Goal: Use online tool/utility: Utilize a website feature to perform a specific function

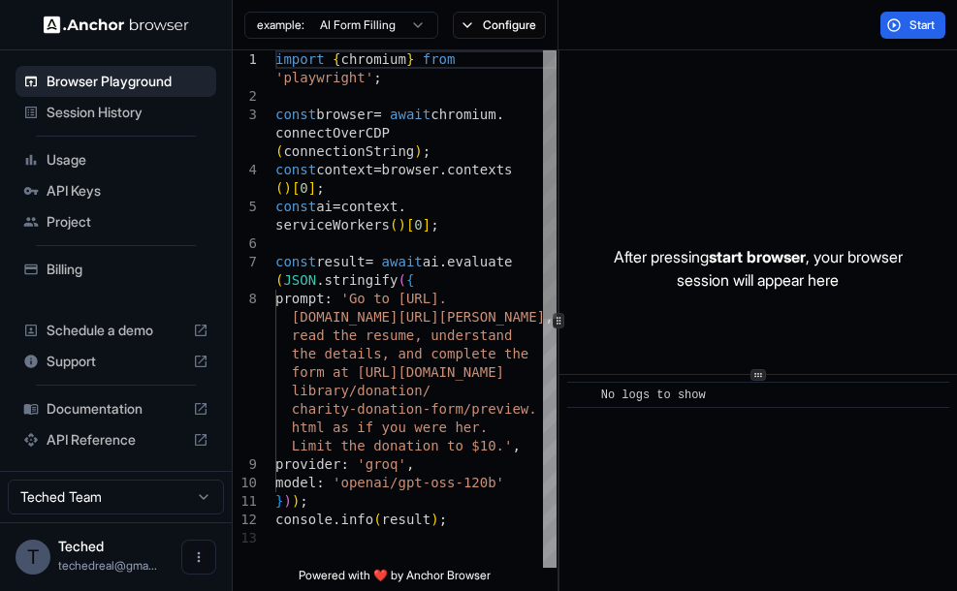
click at [385, 268] on div "import { chromium } from 'playwright' ; const browser = await chromium . connec…" at bounding box center [415, 548] width 281 height 997
click at [417, 316] on div "import { chromium } from 'playwright' ; const browser = await chromium . connec…" at bounding box center [415, 548] width 281 height 997
click at [366, 297] on div "import { chromium } from 'playwright' ; const browser = await chromium . connec…" at bounding box center [415, 548] width 281 height 997
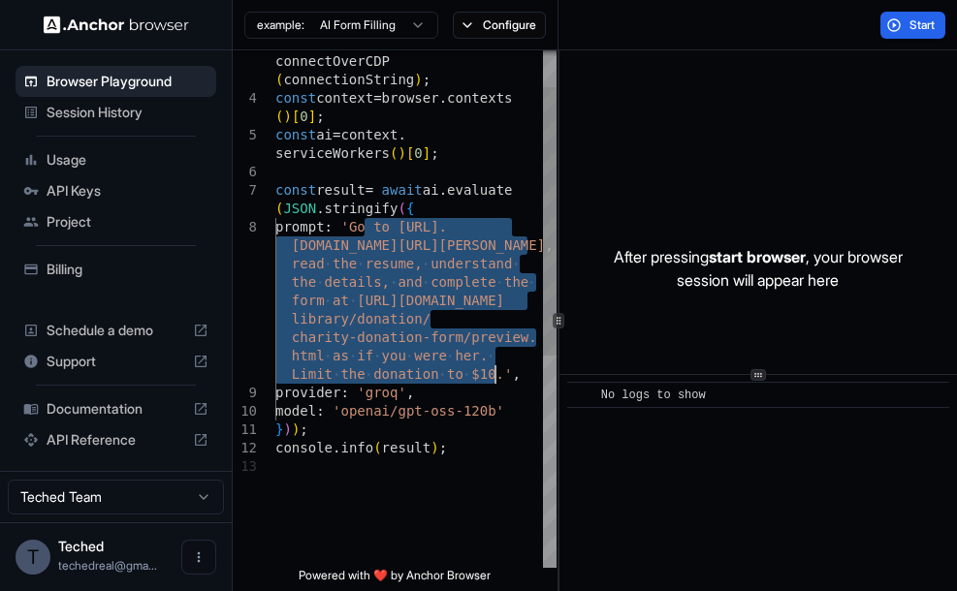
click at [366, 297] on span "form at [URL][DOMAIN_NAME]" at bounding box center [398, 301] width 212 height 16
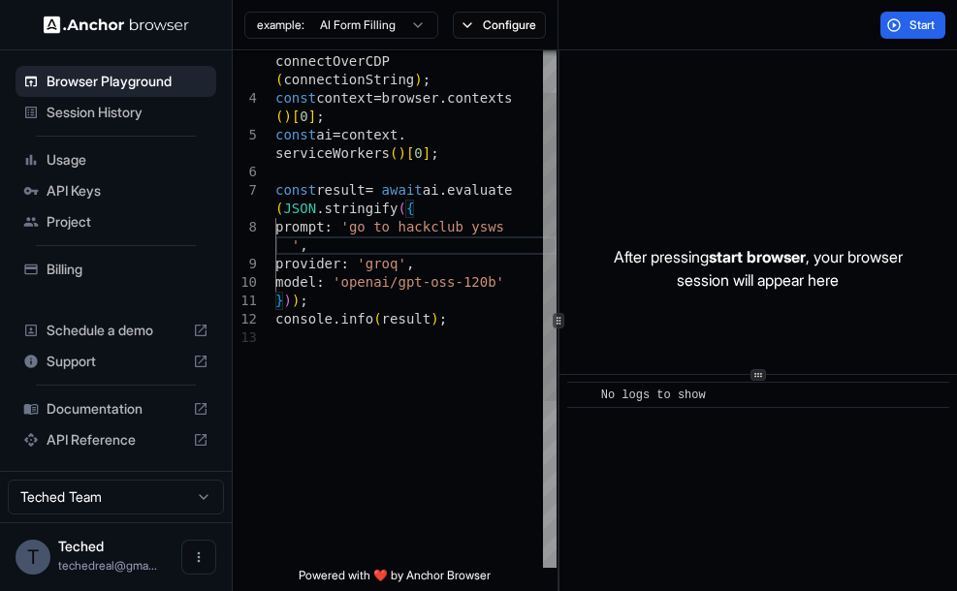
scroll to position [75, 0]
click at [902, 31] on button "Start" at bounding box center [912, 25] width 65 height 27
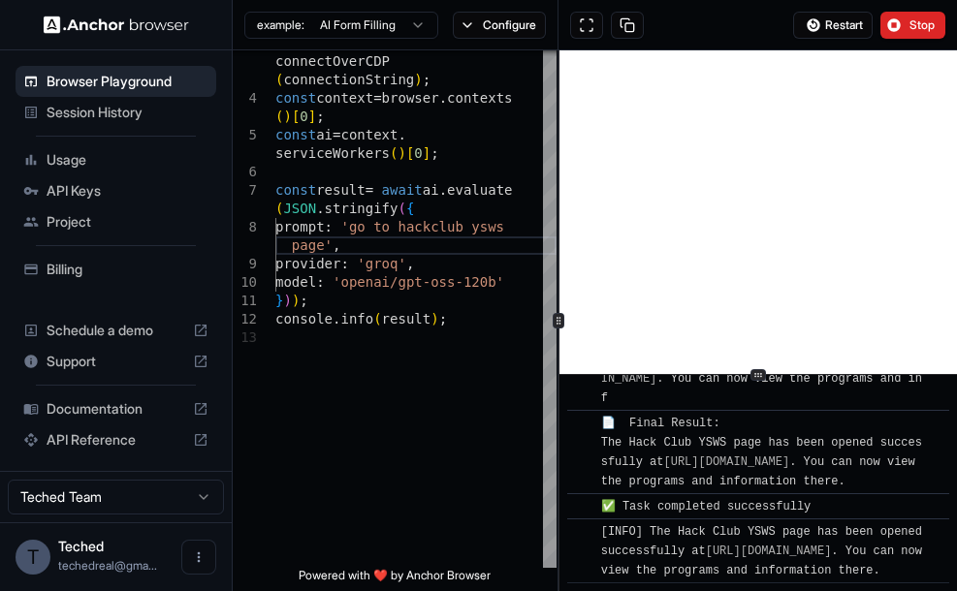
scroll to position [2301, 0]
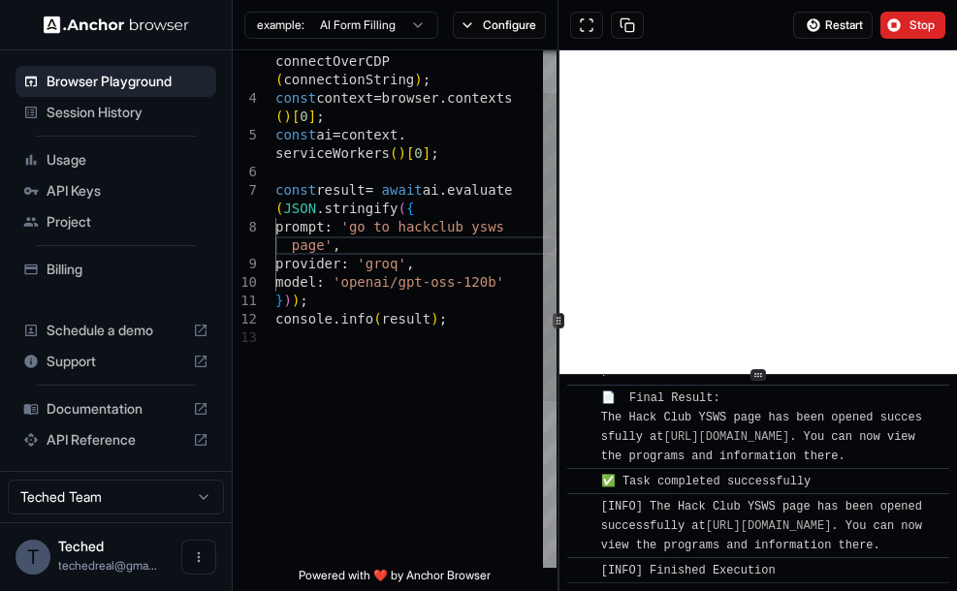
click at [418, 255] on div "const browser = await chromium . connectOverCDP ( connectionString ) ; const co…" at bounding box center [415, 413] width 281 height 868
click at [329, 248] on div "const browser = await chromium . connectOverCDP ( connectionString ) ; const co…" at bounding box center [415, 413] width 281 height 868
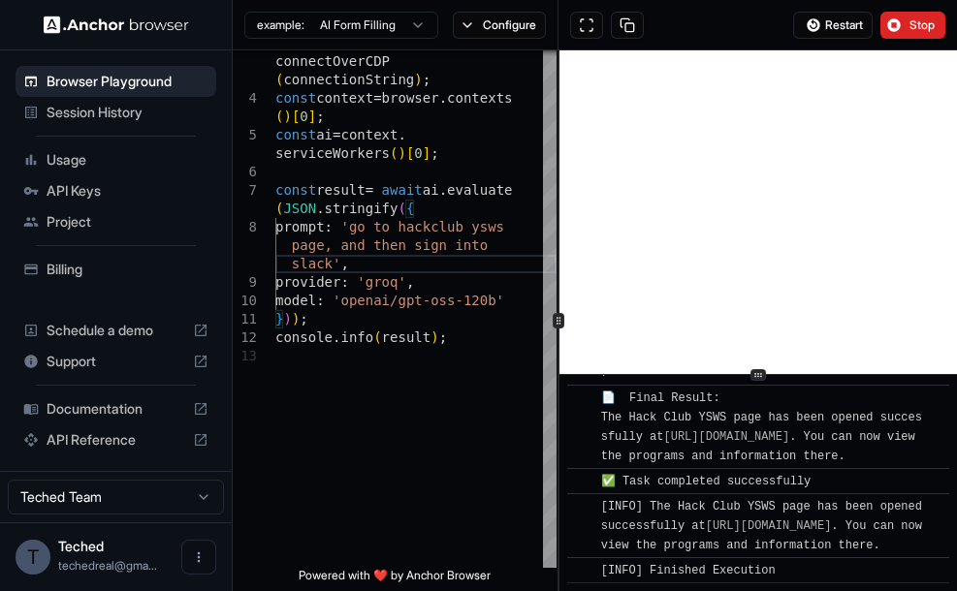
type textarea "**********"
click at [427, 28] on html "**********" at bounding box center [478, 295] width 957 height 591
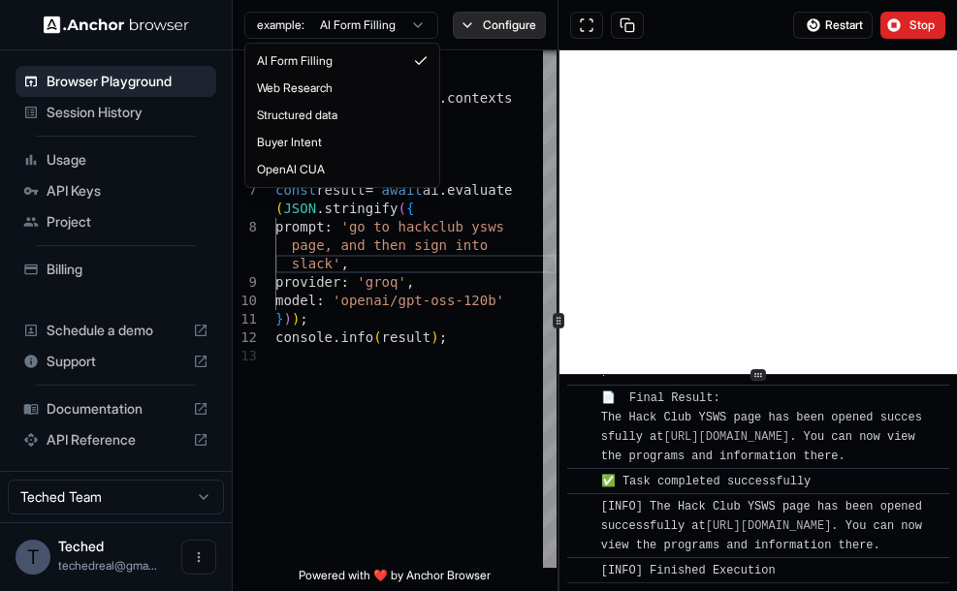
drag, startPoint x: 421, startPoint y: 28, endPoint x: 476, endPoint y: 27, distance: 55.3
click at [476, 27] on html "**********" at bounding box center [478, 295] width 957 height 591
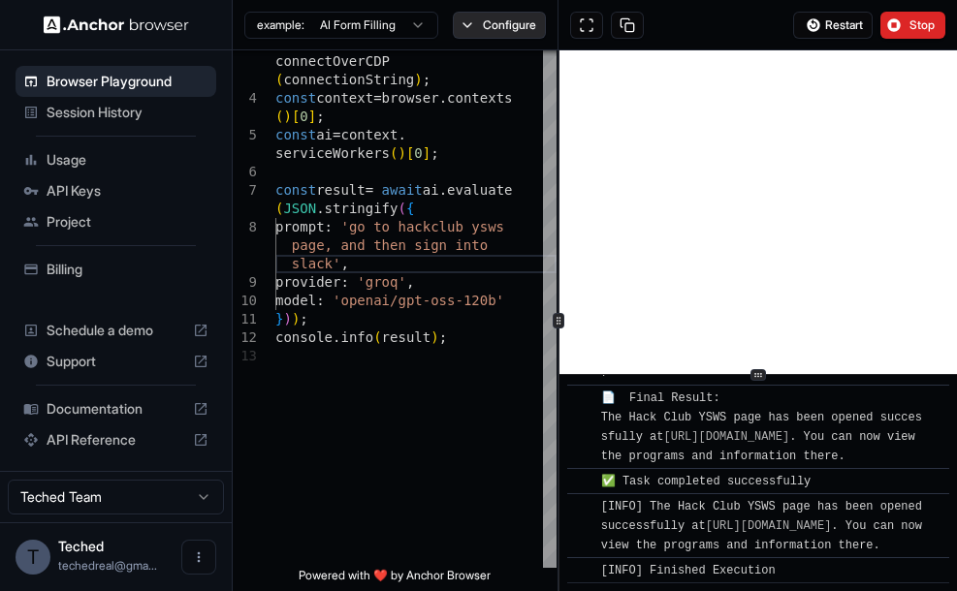
click at [476, 27] on button "Configure" at bounding box center [500, 25] width 94 height 27
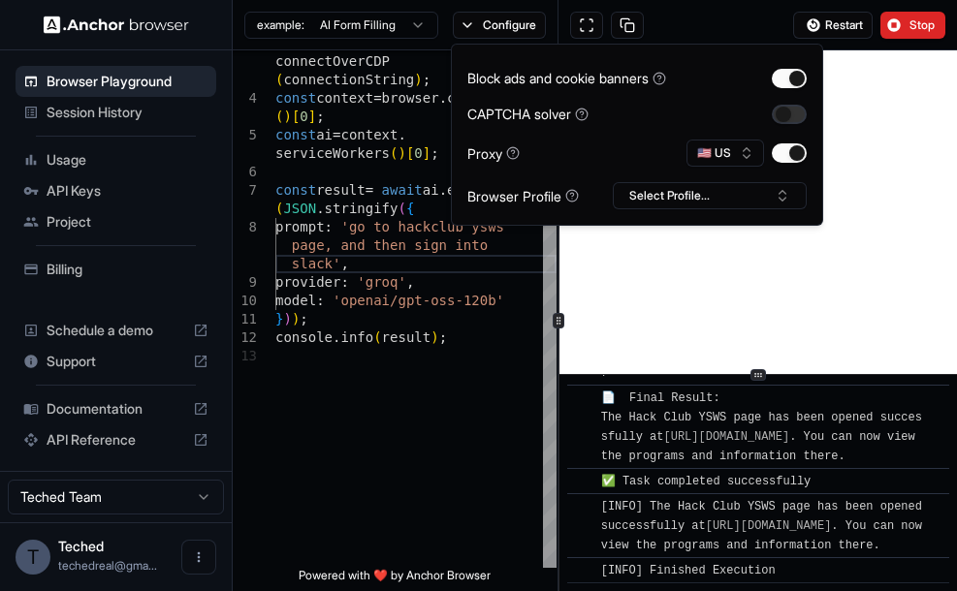
click at [794, 116] on button "button" at bounding box center [789, 114] width 35 height 19
click at [738, 176] on div "Block ads and cookie banners CAPTCHA solver Proxy 🇺🇸 US Browser Profile Select …" at bounding box center [636, 134] width 339 height 149
click at [749, 191] on button "Select Profile..." at bounding box center [710, 195] width 194 height 27
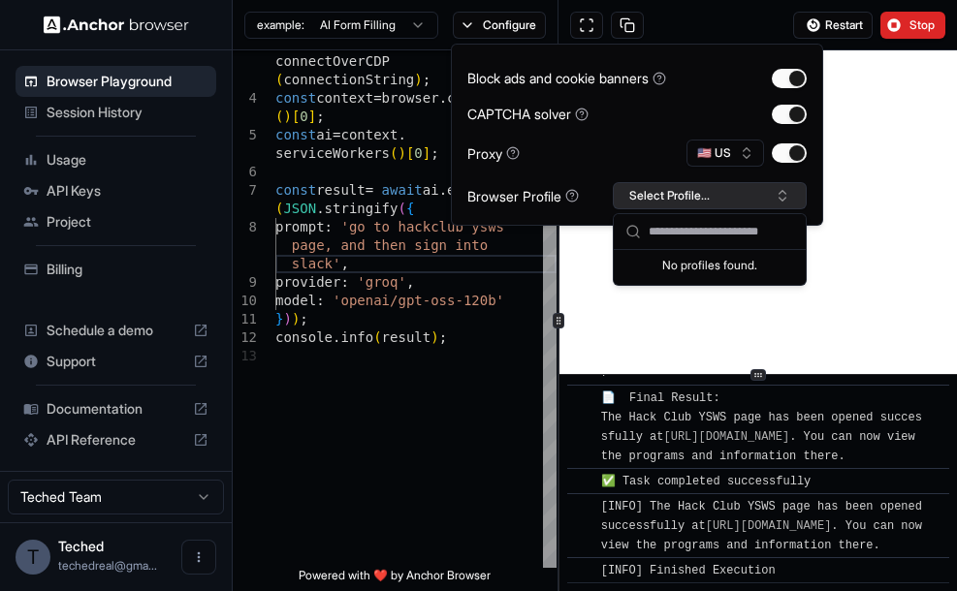
click at [749, 191] on button "Select Profile..." at bounding box center [710, 195] width 194 height 27
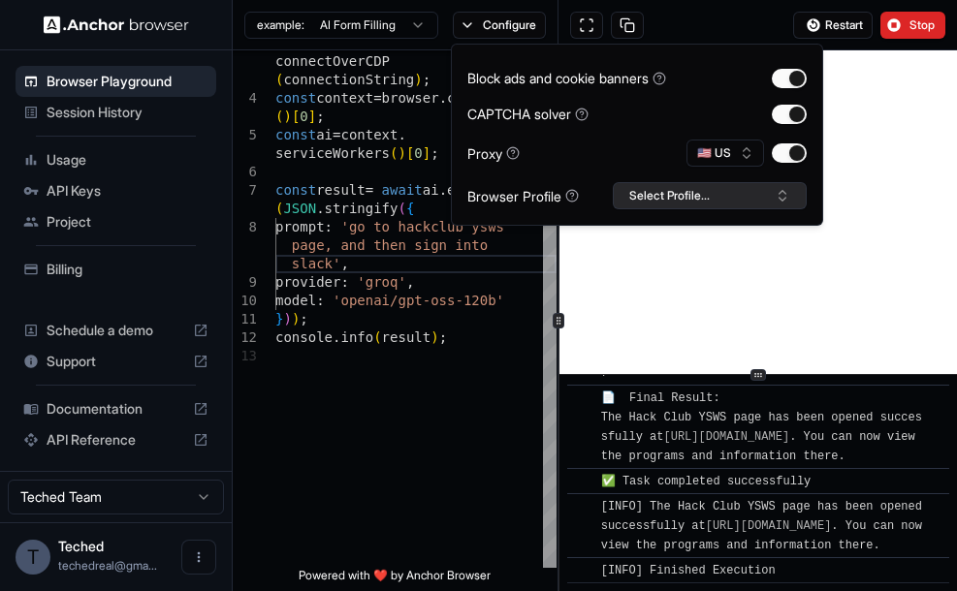
click at [749, 191] on button "Select Profile..." at bounding box center [710, 195] width 194 height 27
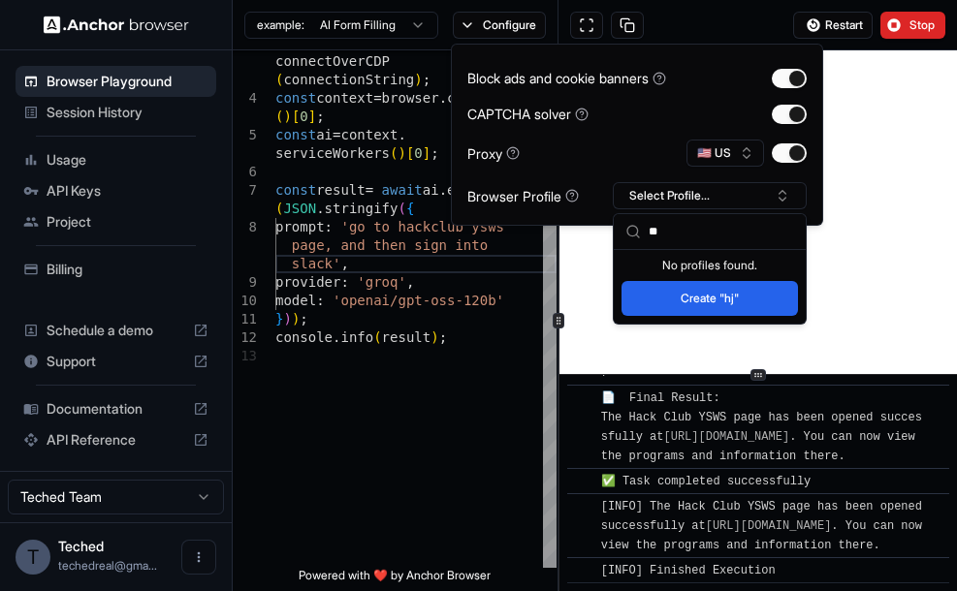
type input "**"
click at [740, 291] on button "Create "hj"" at bounding box center [709, 298] width 176 height 35
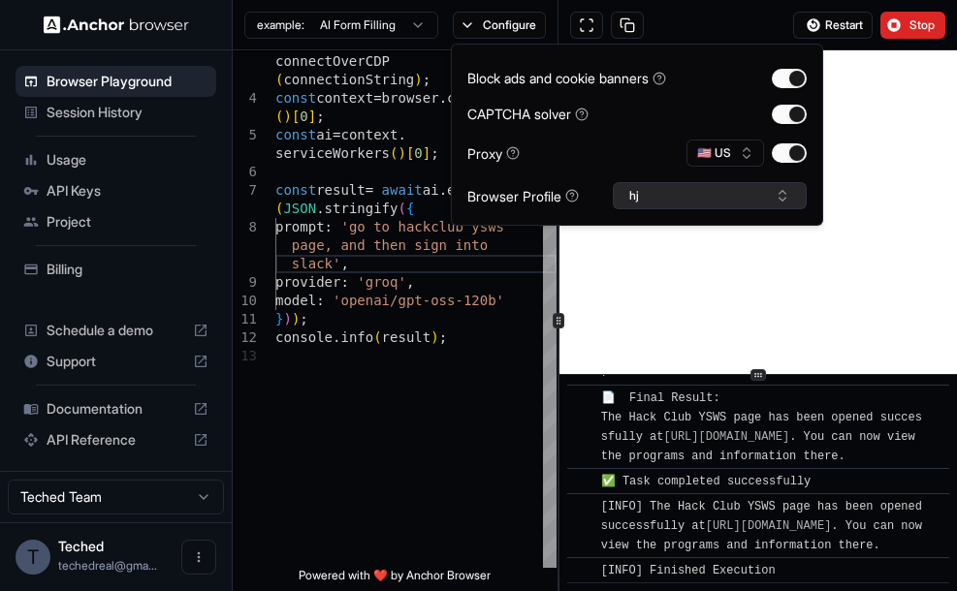
click at [688, 194] on button "hj" at bounding box center [710, 195] width 194 height 27
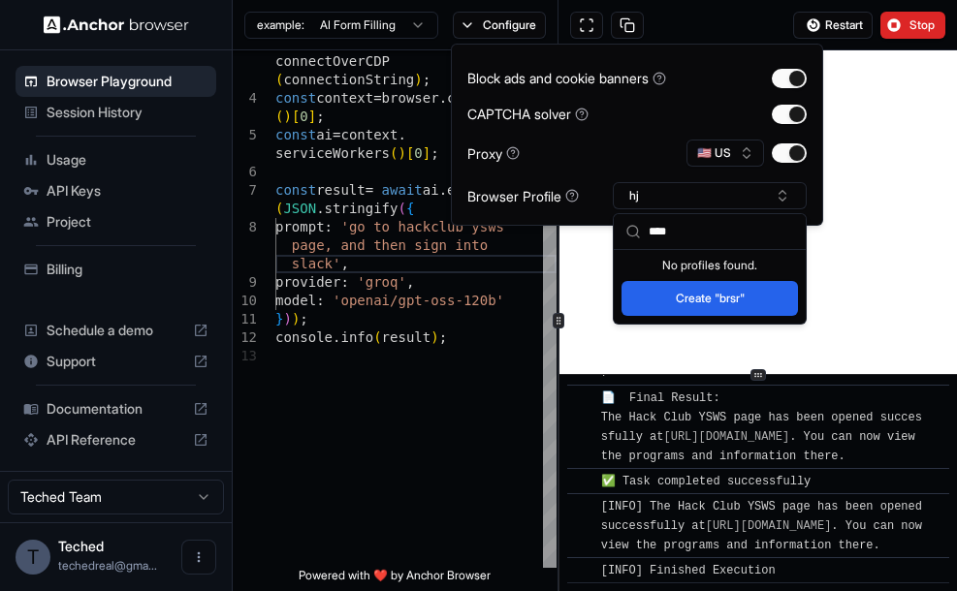
type input "****"
click at [713, 314] on button "Create "brsr"" at bounding box center [709, 298] width 176 height 35
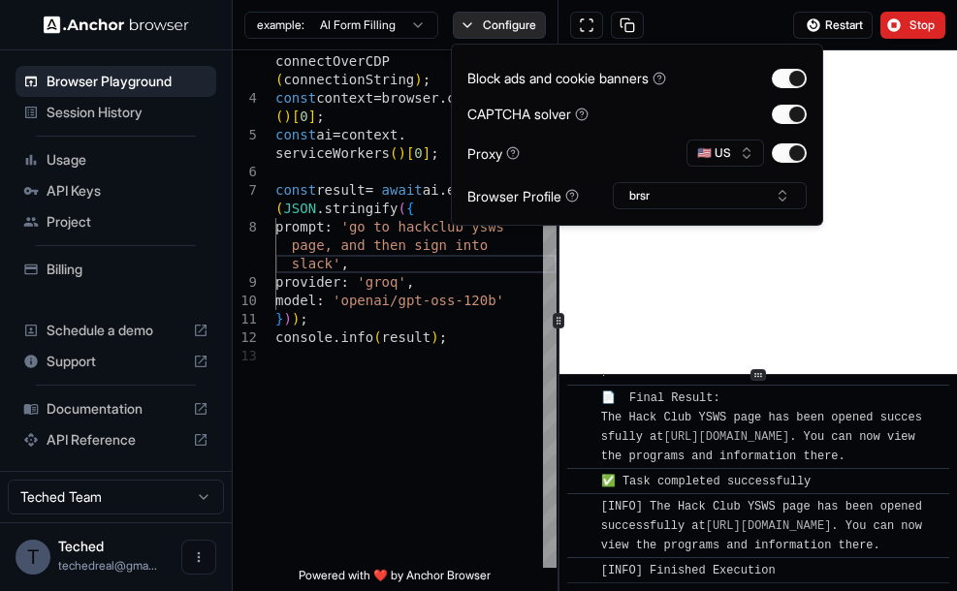
click at [512, 12] on button "Configure" at bounding box center [500, 25] width 94 height 27
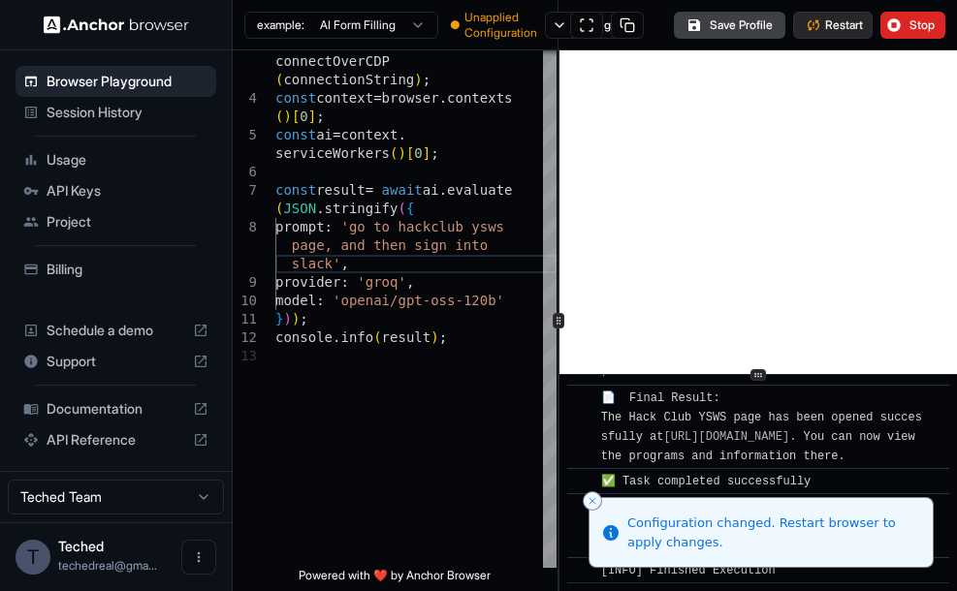
click at [842, 22] on span "Restart" at bounding box center [844, 25] width 38 height 16
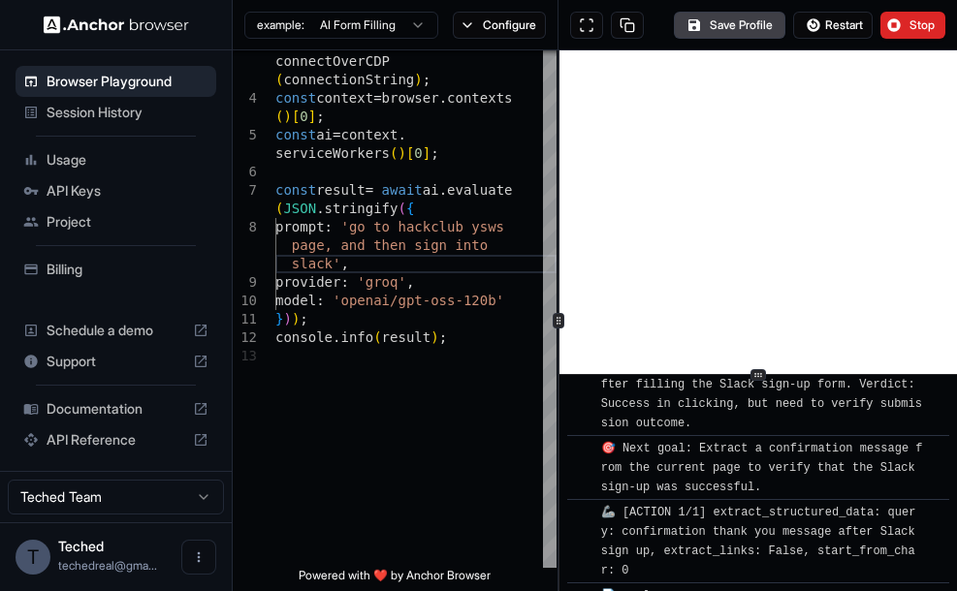
scroll to position [3074, 0]
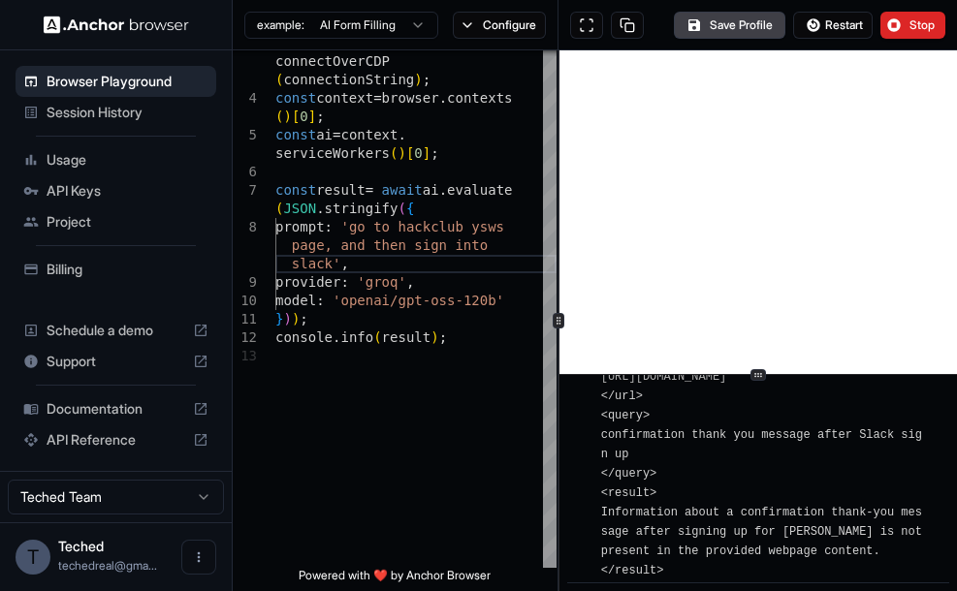
click at [197, 161] on span "Usage" at bounding box center [128, 159] width 162 height 19
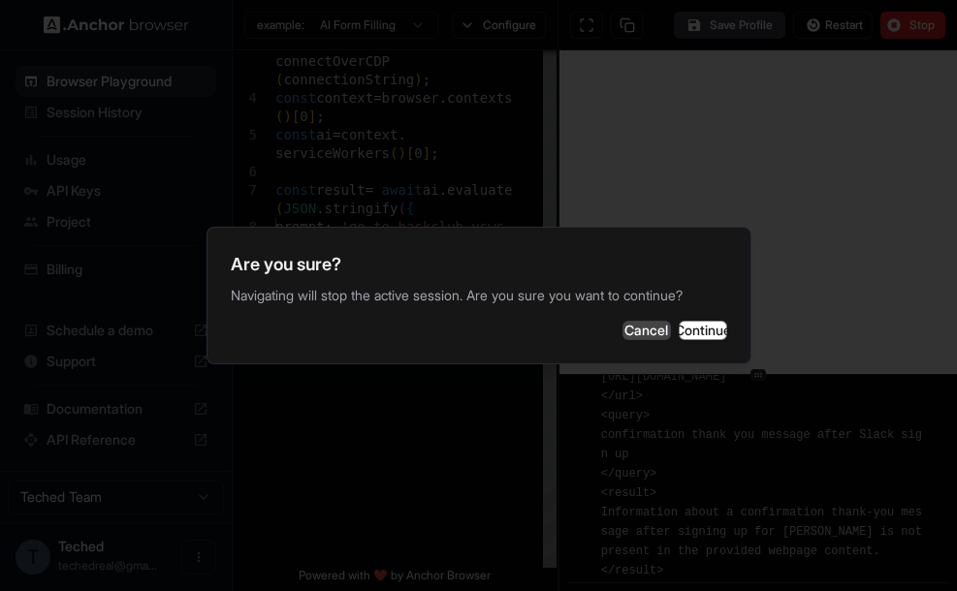
click at [622, 339] on button "Cancel" at bounding box center [646, 330] width 48 height 19
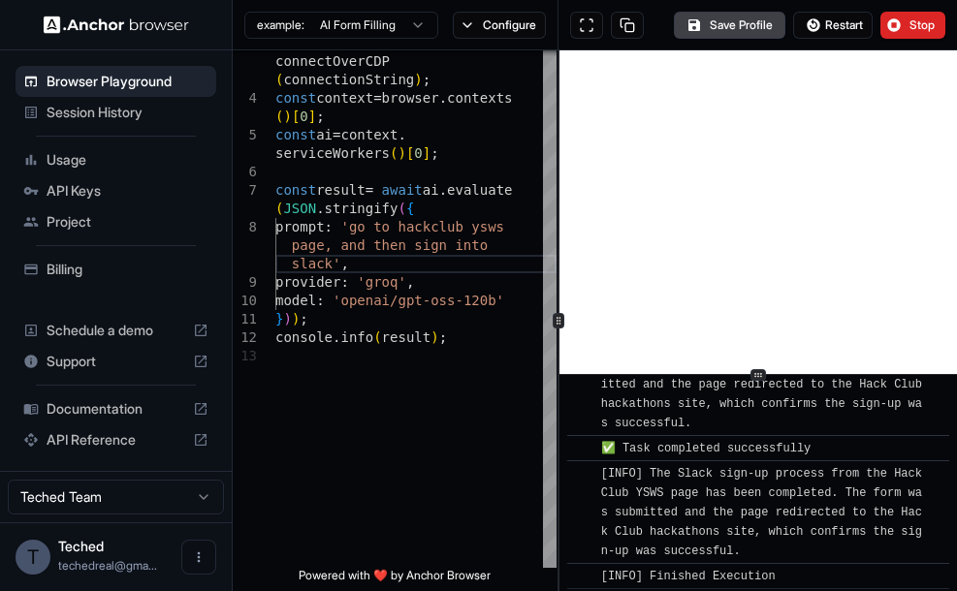
scroll to position [4011, 0]
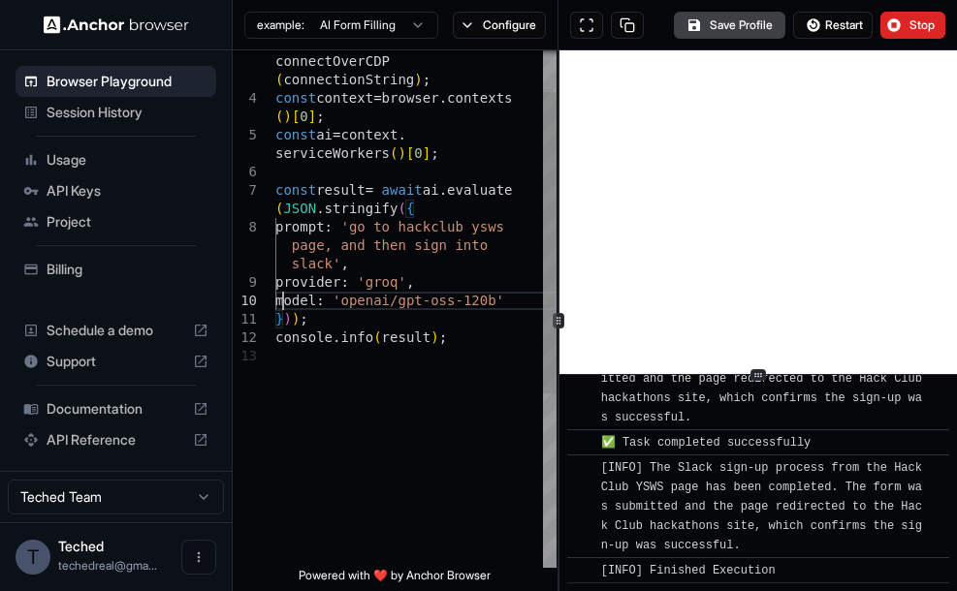
click at [282, 297] on div "const browser = await chromium . connectOverCDP ( connectionString ) ; const co…" at bounding box center [415, 422] width 281 height 886
click at [434, 242] on div "const browser = await chromium . connectOverCDP ( connectionString ) ; const co…" at bounding box center [415, 422] width 281 height 886
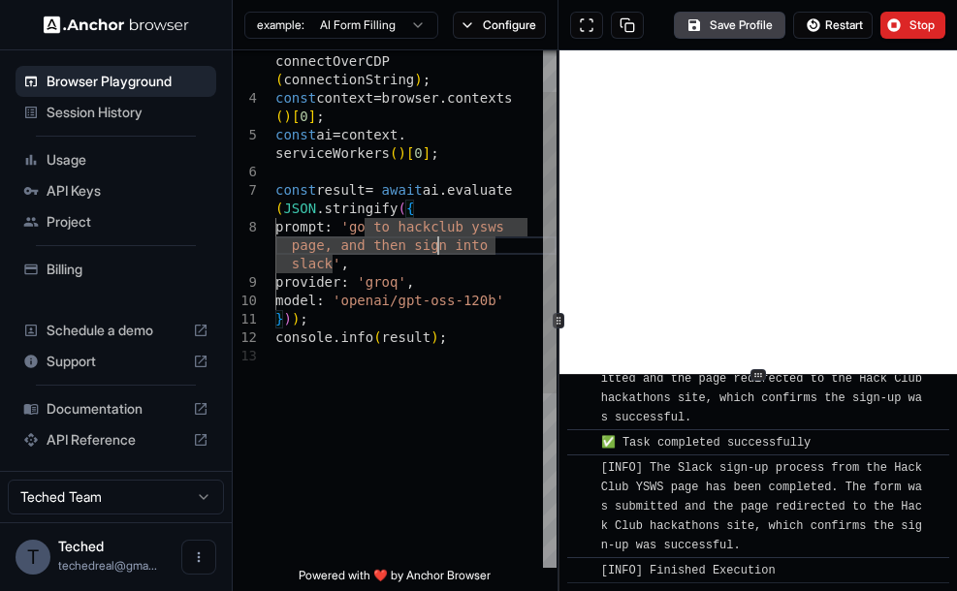
click at [312, 267] on div "const browser = await chromium . connectOverCDP ( connectionString ) ; const co…" at bounding box center [415, 422] width 281 height 886
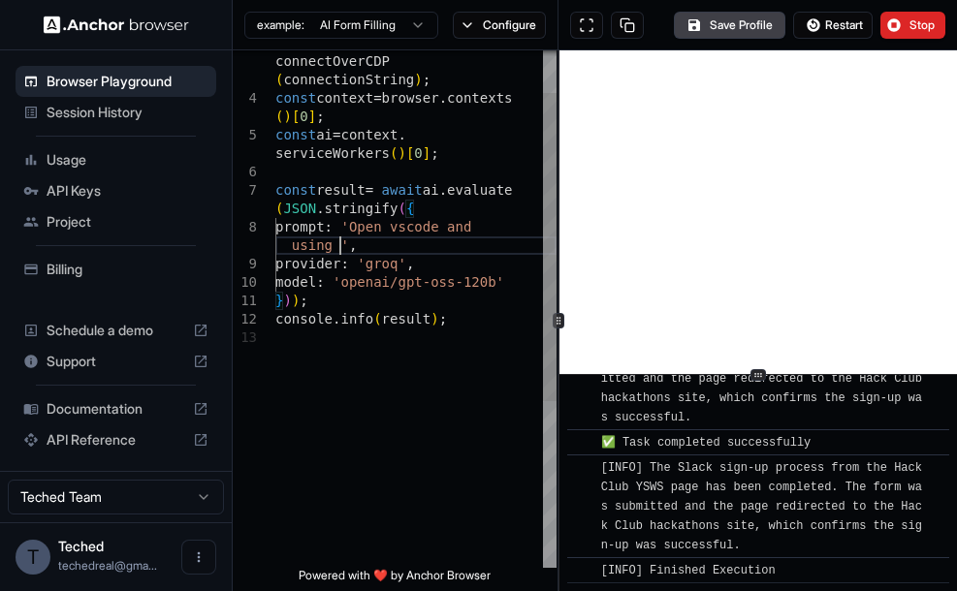
scroll to position [75, 0]
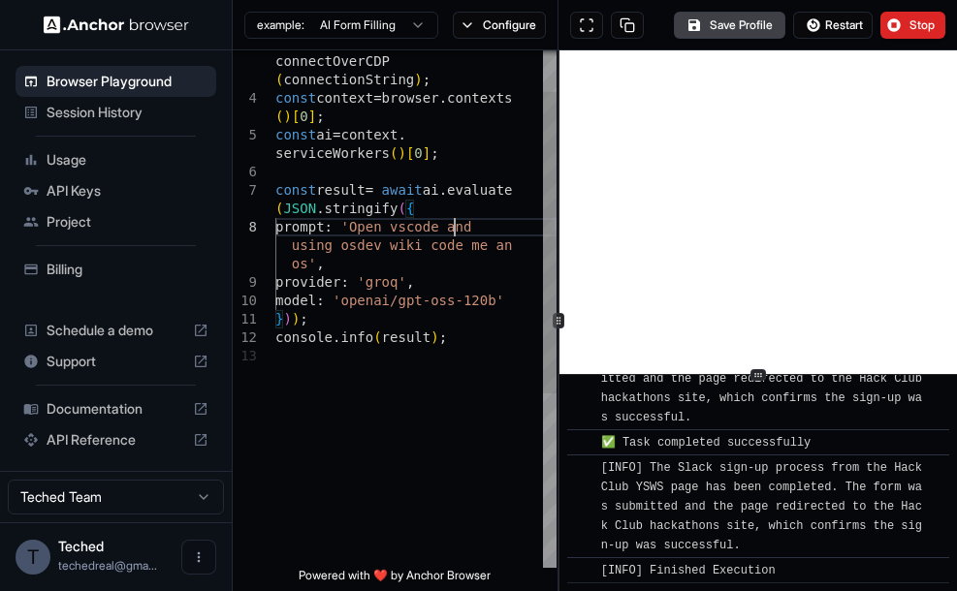
click at [453, 226] on div "const browser = await chromium . connectOverCDP ( connectionString ) ; const co…" at bounding box center [415, 422] width 281 height 886
click at [841, 22] on span "Restart" at bounding box center [844, 25] width 38 height 16
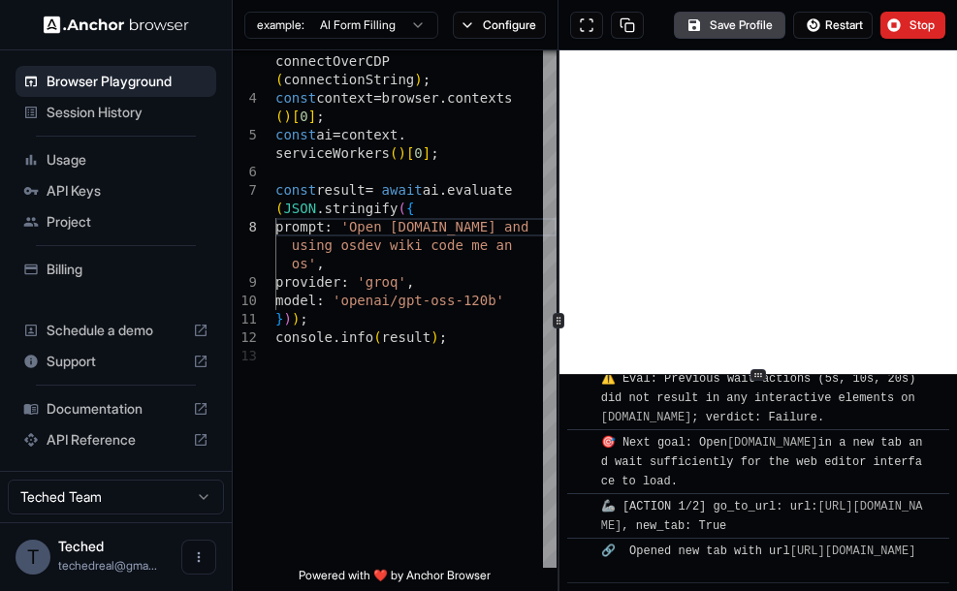
scroll to position [806, 0]
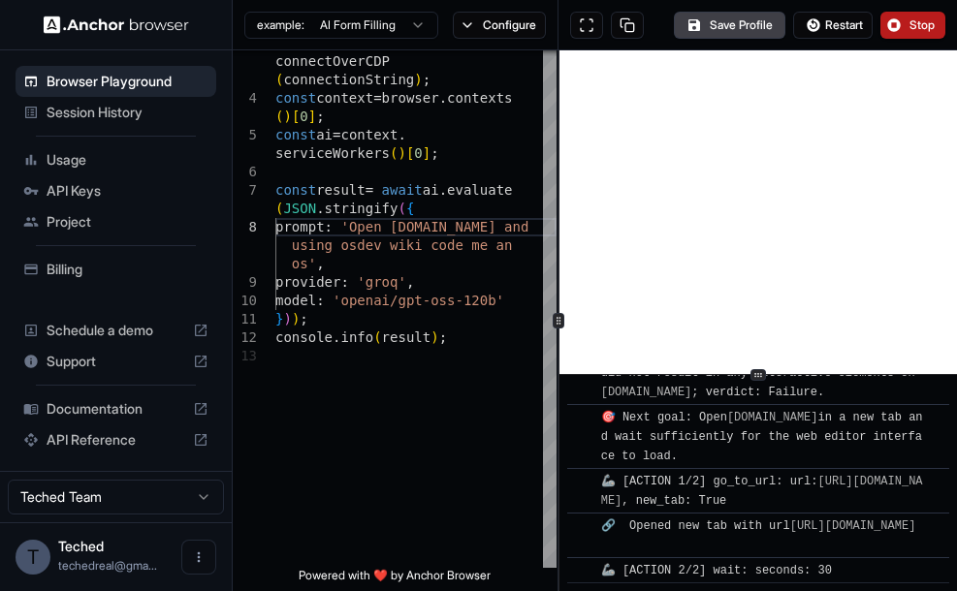
click at [895, 25] on button "Stop" at bounding box center [912, 25] width 65 height 27
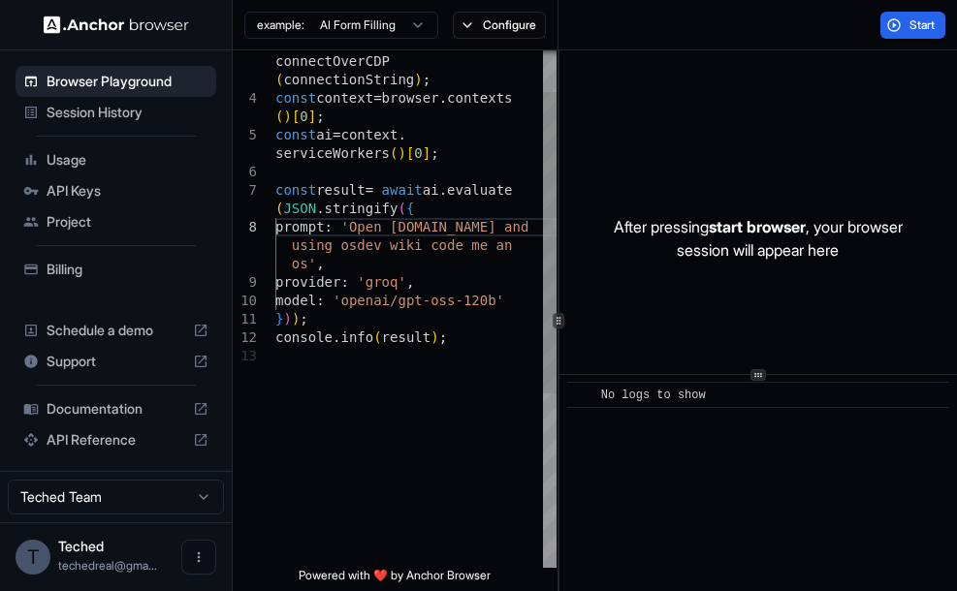
click at [491, 219] on div "const browser = await chromium . connectOverCDP ( connectionString ) ; const co…" at bounding box center [415, 422] width 281 height 886
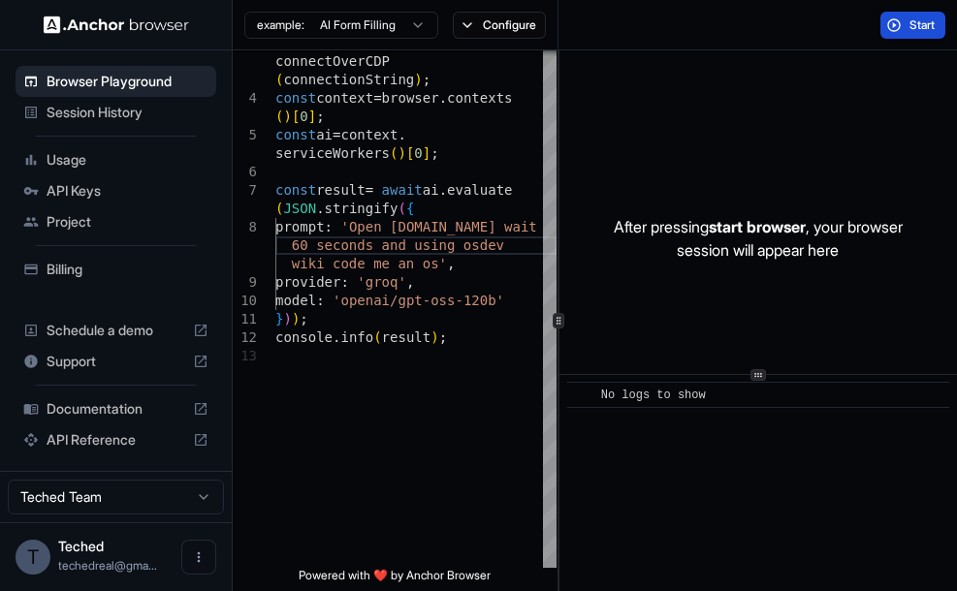
click at [890, 17] on button "Start" at bounding box center [912, 25] width 65 height 27
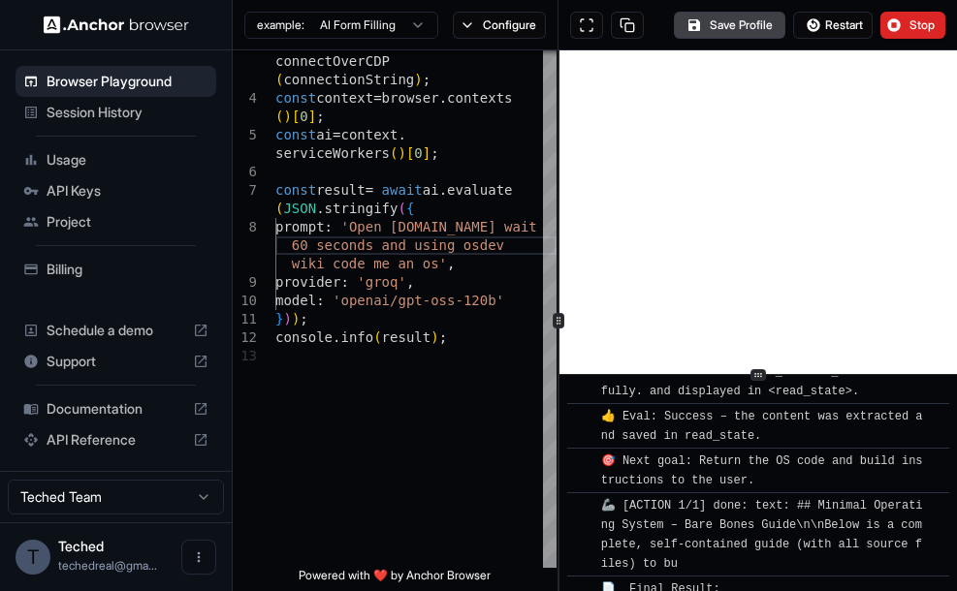
scroll to position [1196, 0]
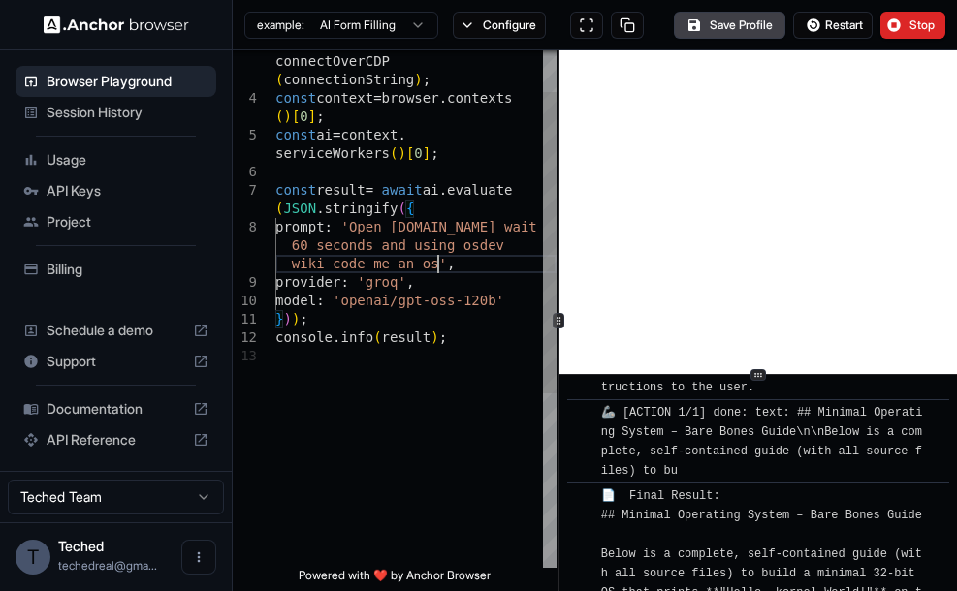
click at [440, 265] on div "const browser = await chromium . connectOverCDP ( connectionString ) ; const co…" at bounding box center [415, 422] width 281 height 886
click at [494, 254] on div "const browser = await chromium . connectOverCDP ( connectionString ) ; const co…" at bounding box center [415, 422] width 281 height 886
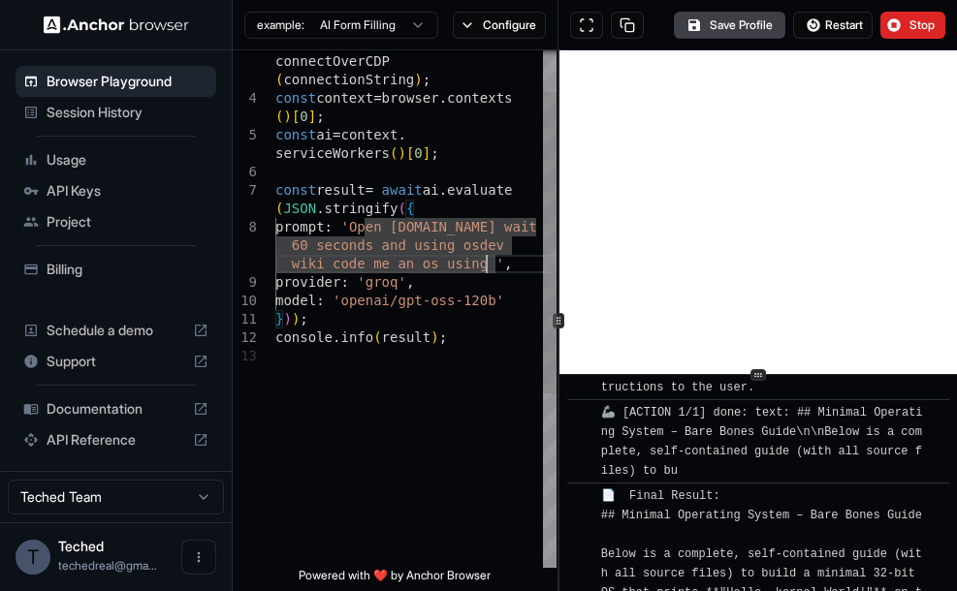
click at [490, 269] on div "const browser = await chromium . connectOverCDP ( connectionString ) ; const co…" at bounding box center [415, 422] width 281 height 886
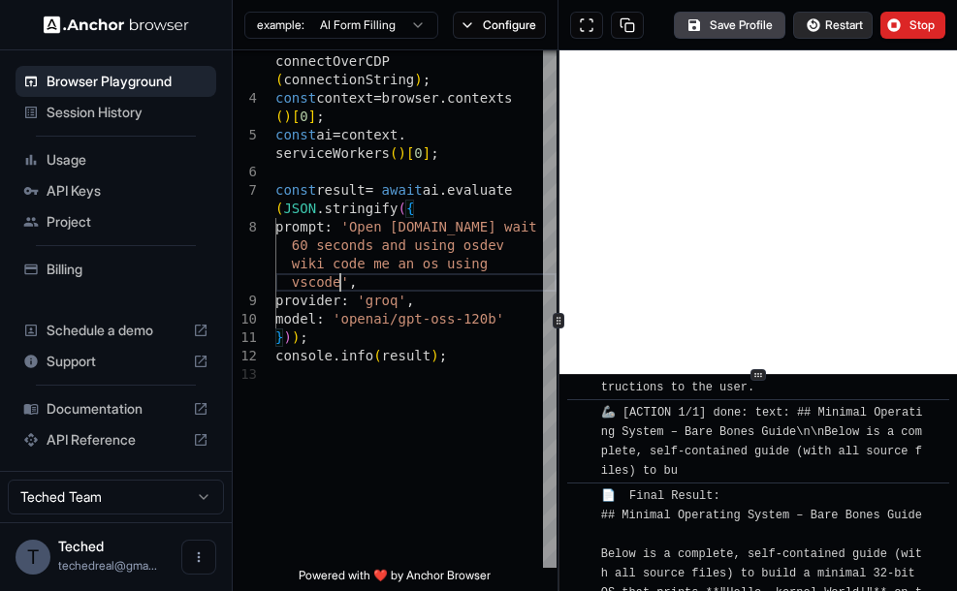
click at [837, 21] on span "Restart" at bounding box center [844, 25] width 38 height 16
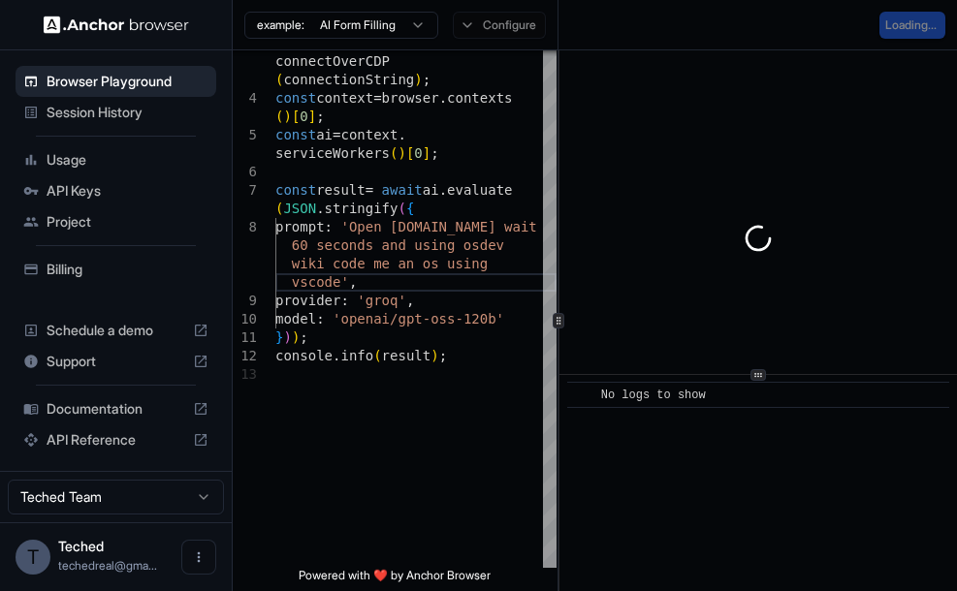
scroll to position [0, 0]
click at [307, 246] on div "const browser = await chromium . connectOverCDP ( connectionString ) ; const co…" at bounding box center [415, 431] width 281 height 904
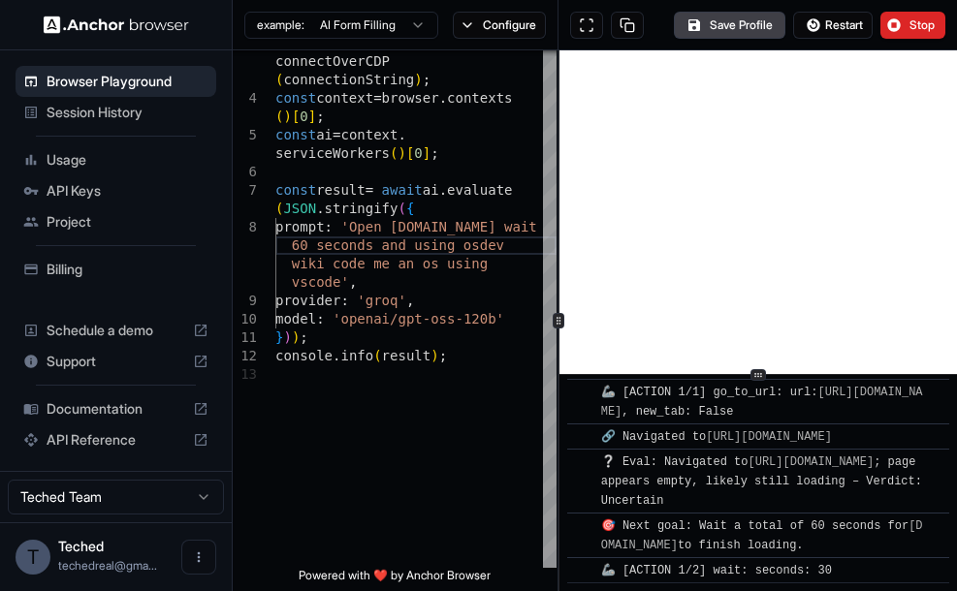
scroll to position [143, 0]
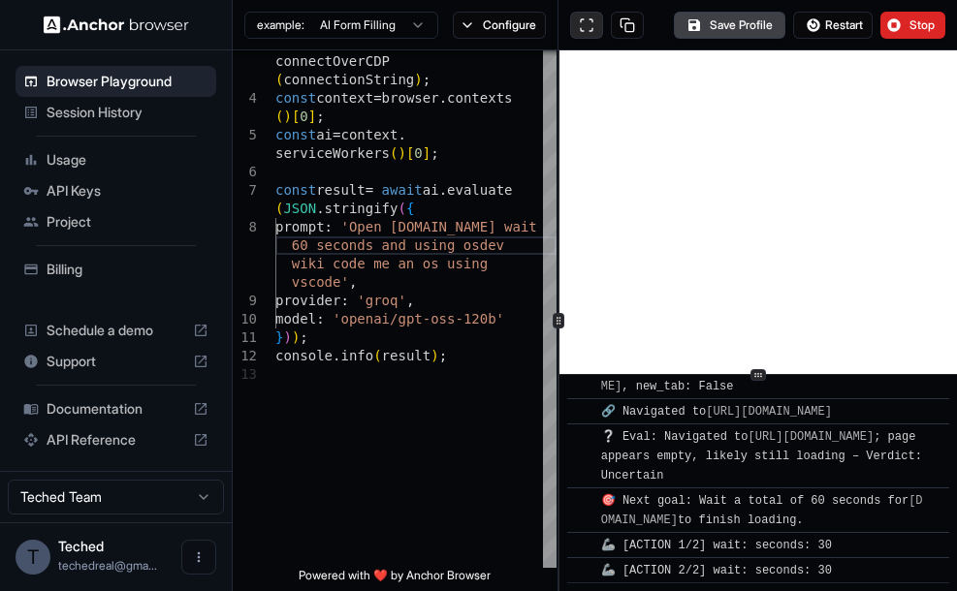
click at [580, 23] on button at bounding box center [586, 25] width 33 height 27
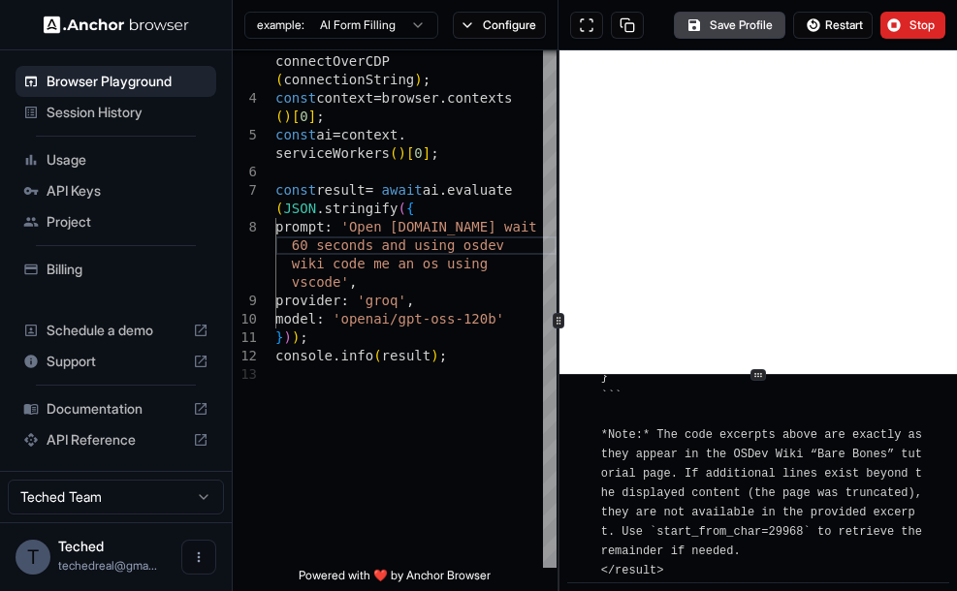
scroll to position [12623, 0]
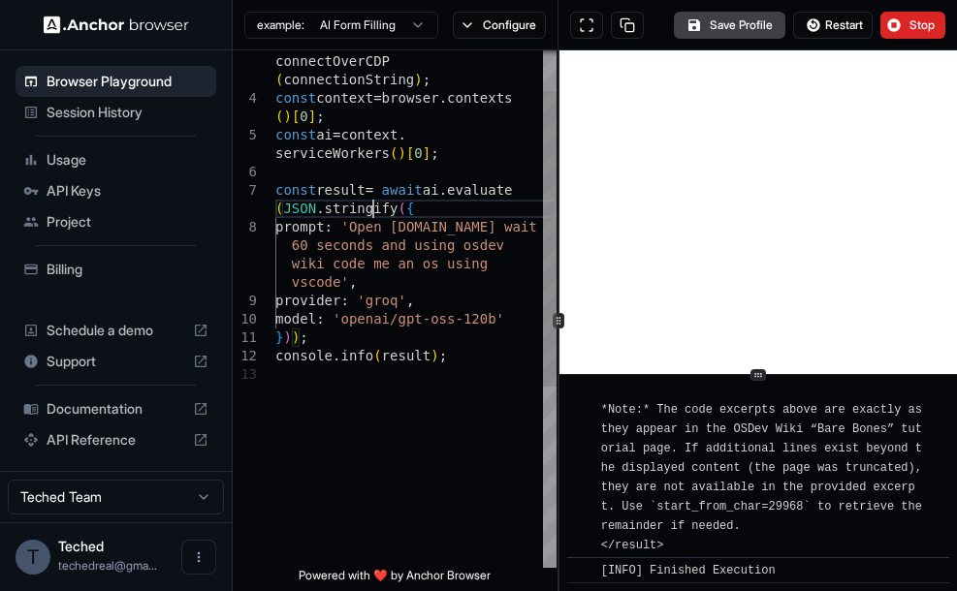
click at [370, 210] on div "const browser = await chromium . connectOverCDP ( connectionString ) ; const co…" at bounding box center [415, 431] width 281 height 904
click at [368, 237] on div "const browser = await chromium . connectOverCDP ( connectionString ) ; const co…" at bounding box center [415, 431] width 281 height 904
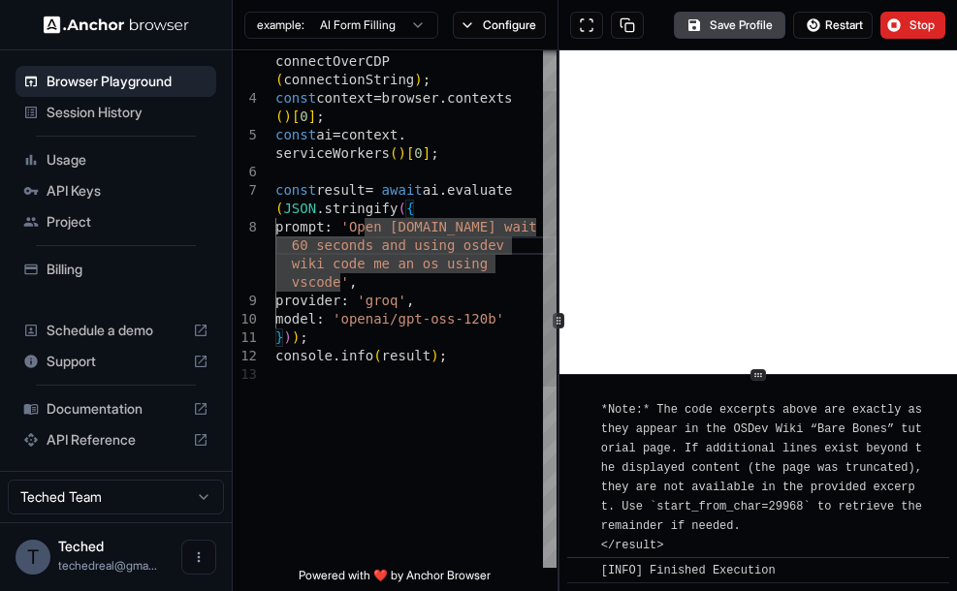
click at [348, 340] on div "const browser = await chromium . connectOverCDP ( connectionString ) ; const co…" at bounding box center [415, 431] width 281 height 904
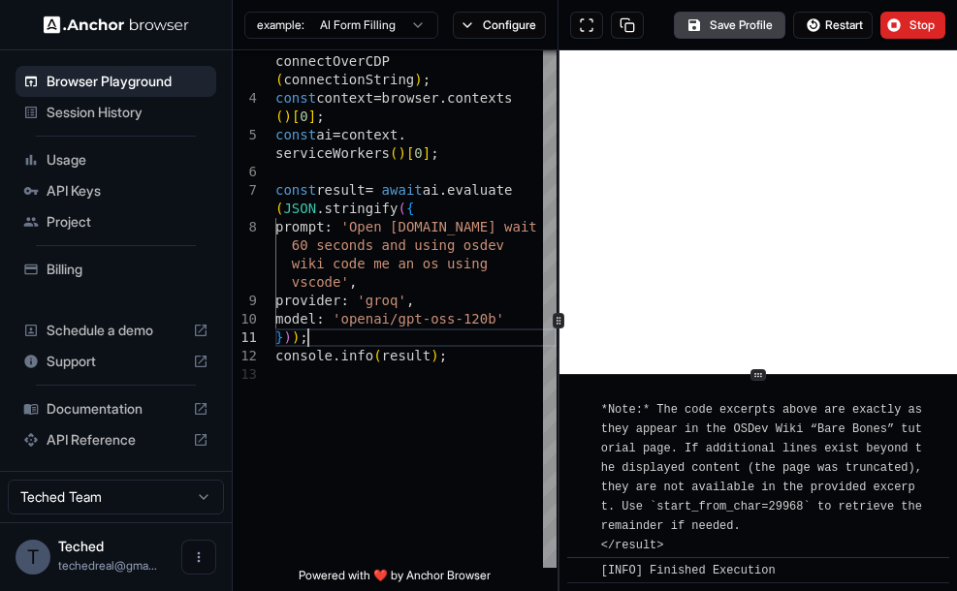
click at [389, 31] on html "**********" at bounding box center [478, 295] width 957 height 591
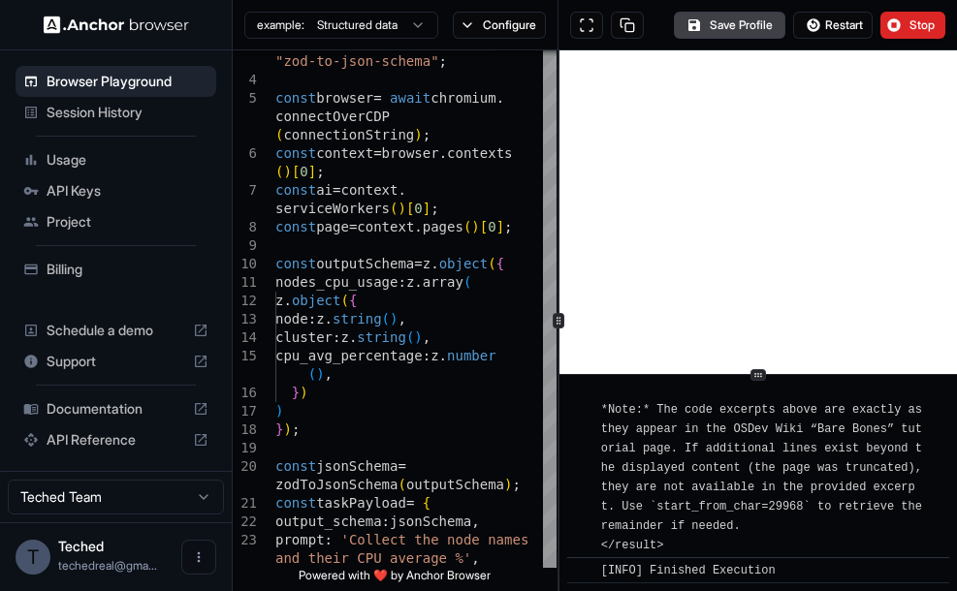
click at [348, 40] on div "example: Structured data" at bounding box center [336, 25] width 206 height 35
click at [354, 33] on html "Browser Playground Session History Usage API Keys Project Billing Schedule a de…" at bounding box center [478, 295] width 957 height 591
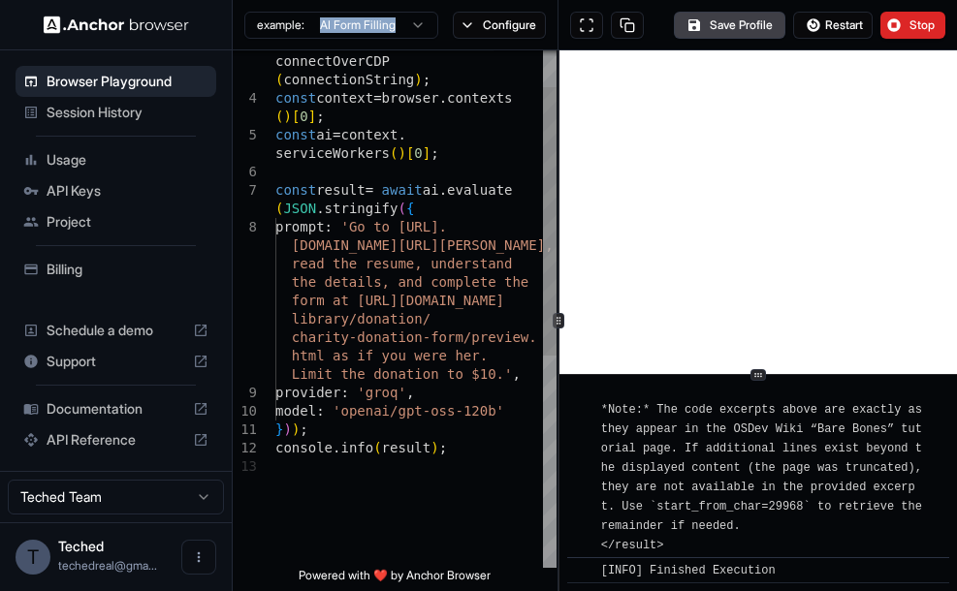
scroll to position [89, 0]
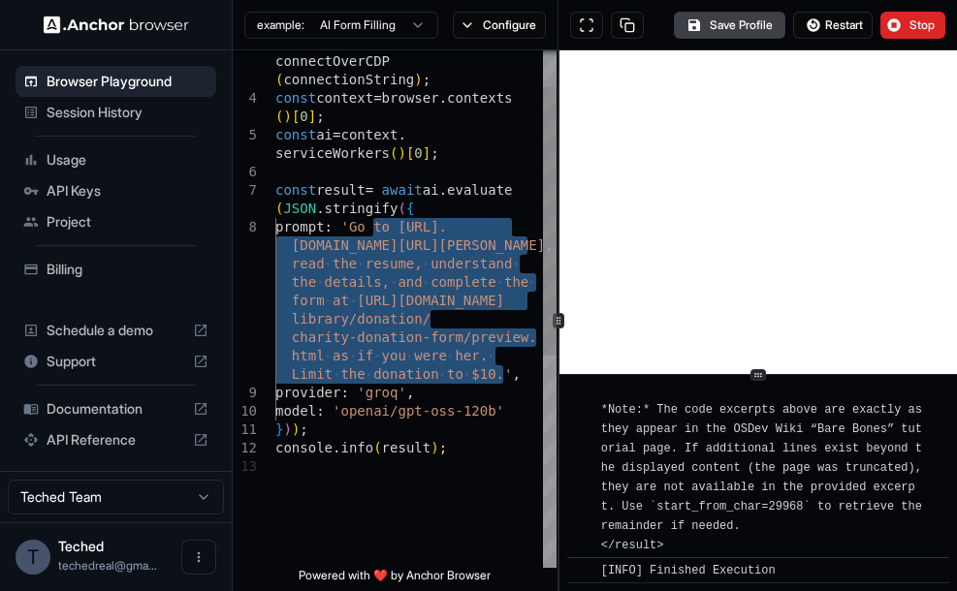
drag, startPoint x: 369, startPoint y: 226, endPoint x: 499, endPoint y: 373, distance: 196.4
click at [499, 373] on div "const browser = await chromium . connectOverCDP ( connectionString ) ; const co…" at bounding box center [415, 477] width 281 height 997
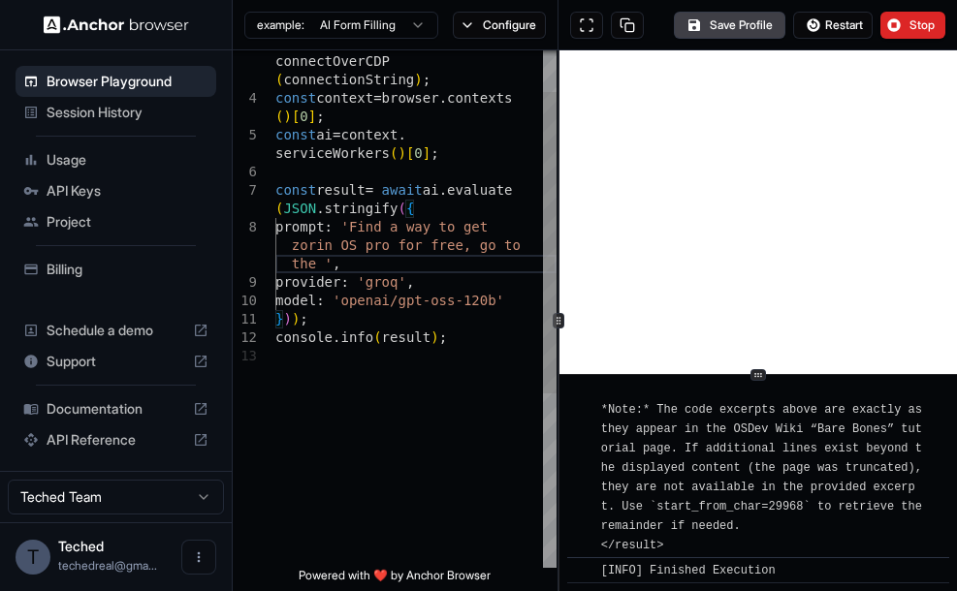
scroll to position [93, 0]
click at [316, 218] on div "const browser = await chromium . connectOverCDP ( connectionString ) ; const co…" at bounding box center [415, 422] width 281 height 886
click at [332, 257] on div "const browser = await chromium . connectOverCDP ( connectionString ) ; const co…" at bounding box center [415, 422] width 281 height 886
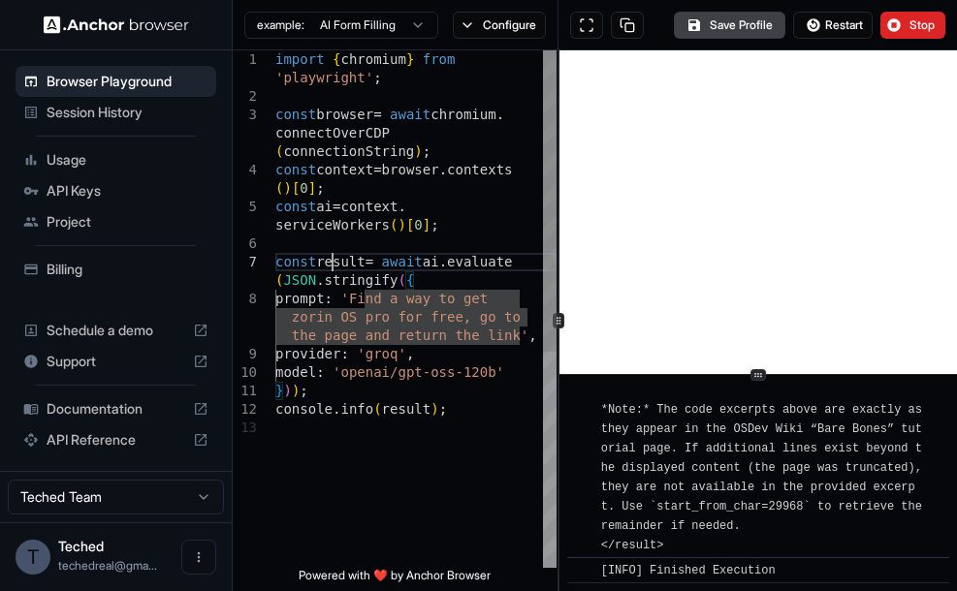
click at [332, 257] on div "const ai = context . serviceWorkers ( ) [ 0 ] ; const result = await ai . evalu…" at bounding box center [415, 493] width 281 height 886
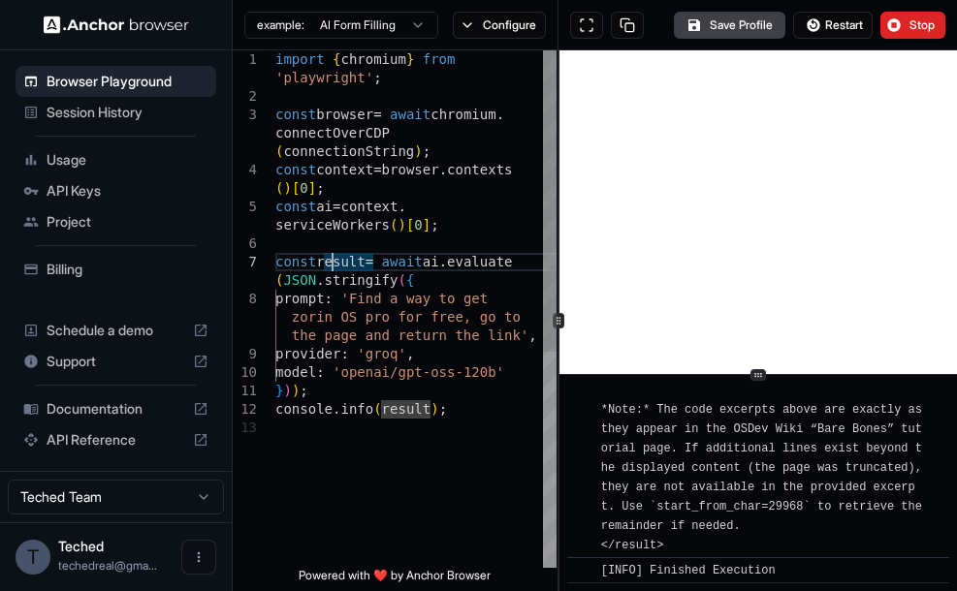
type textarea "**********"
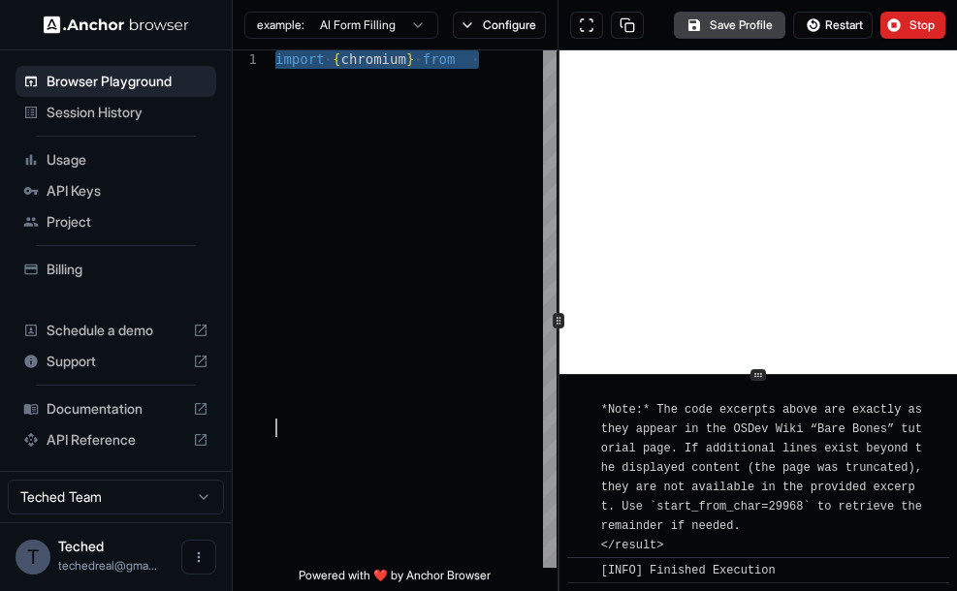
scroll to position [17, 0]
click at [148, 107] on span "Session History" at bounding box center [128, 112] width 162 height 19
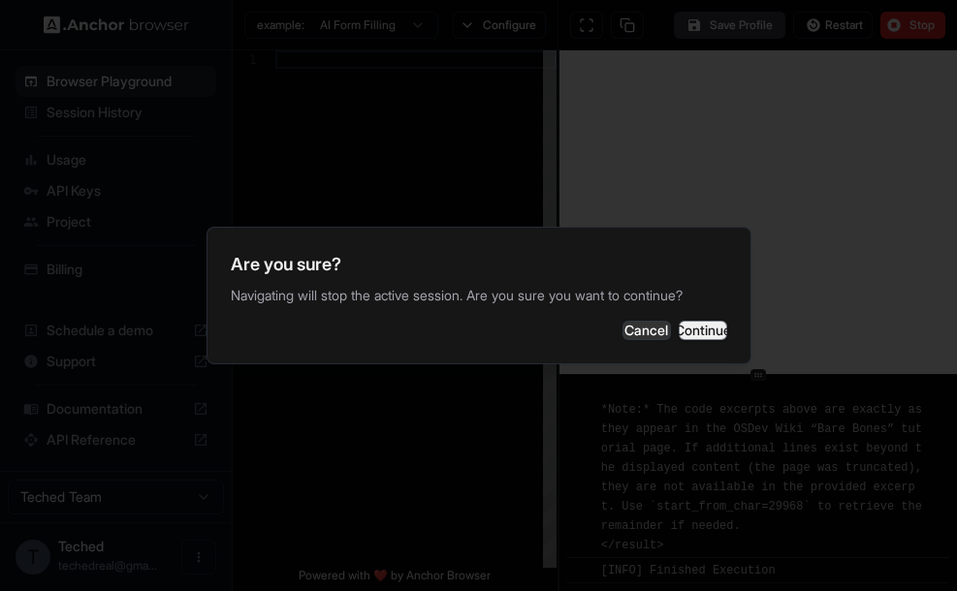
click at [680, 333] on button "Continue" at bounding box center [703, 330] width 48 height 19
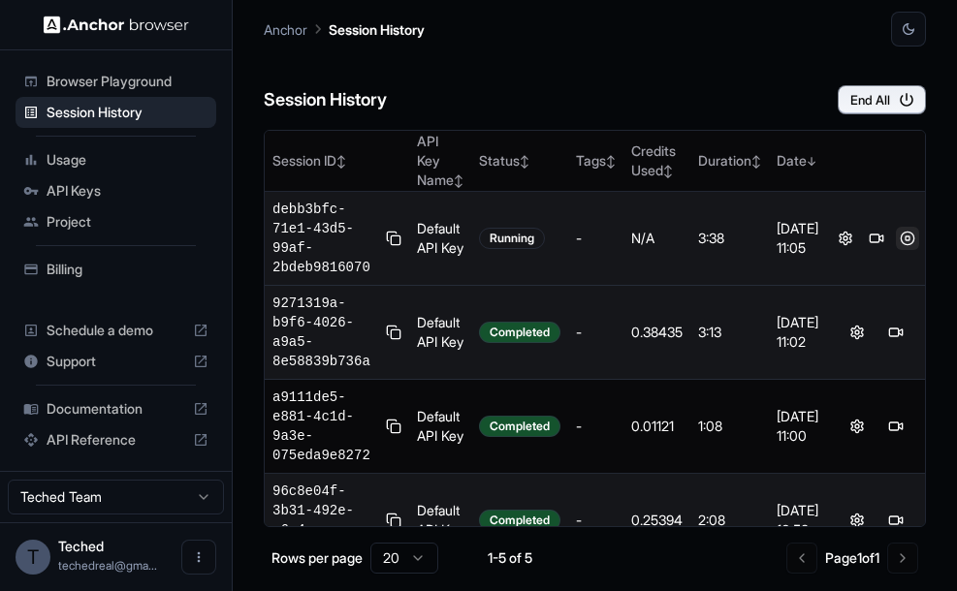
click at [910, 239] on button at bounding box center [907, 238] width 23 height 23
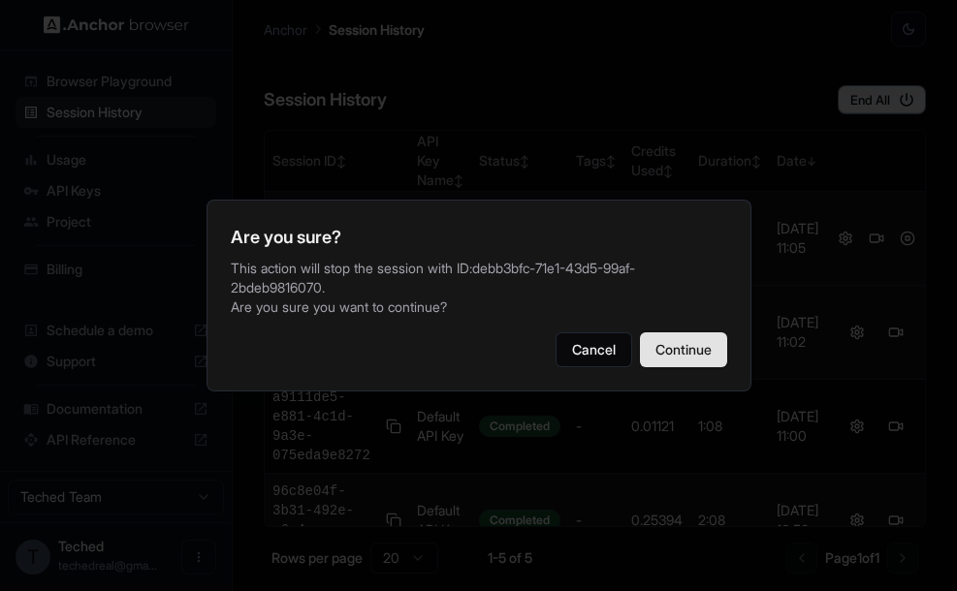
click at [691, 365] on button "Continue" at bounding box center [683, 350] width 87 height 35
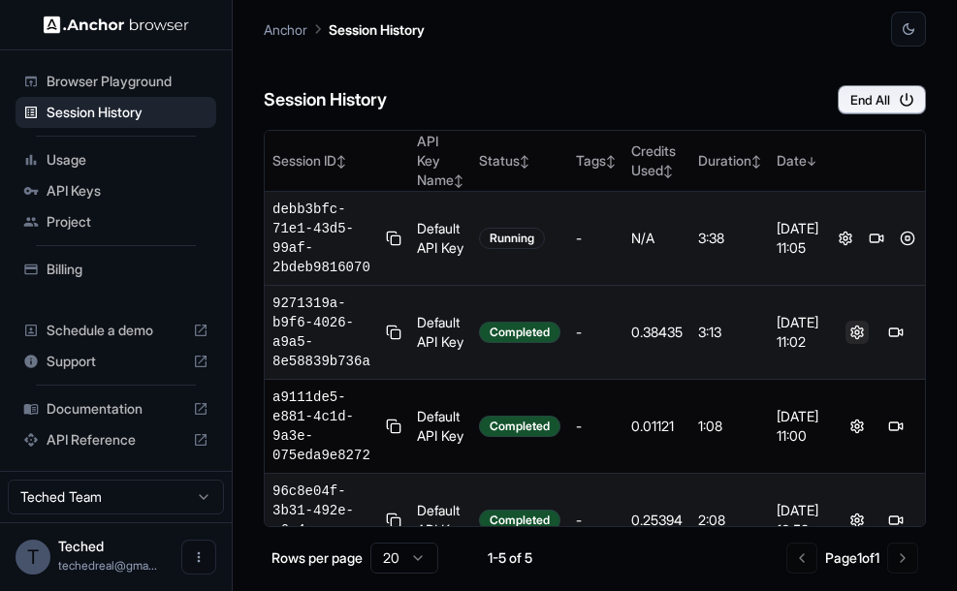
click at [864, 327] on button at bounding box center [856, 332] width 23 height 23
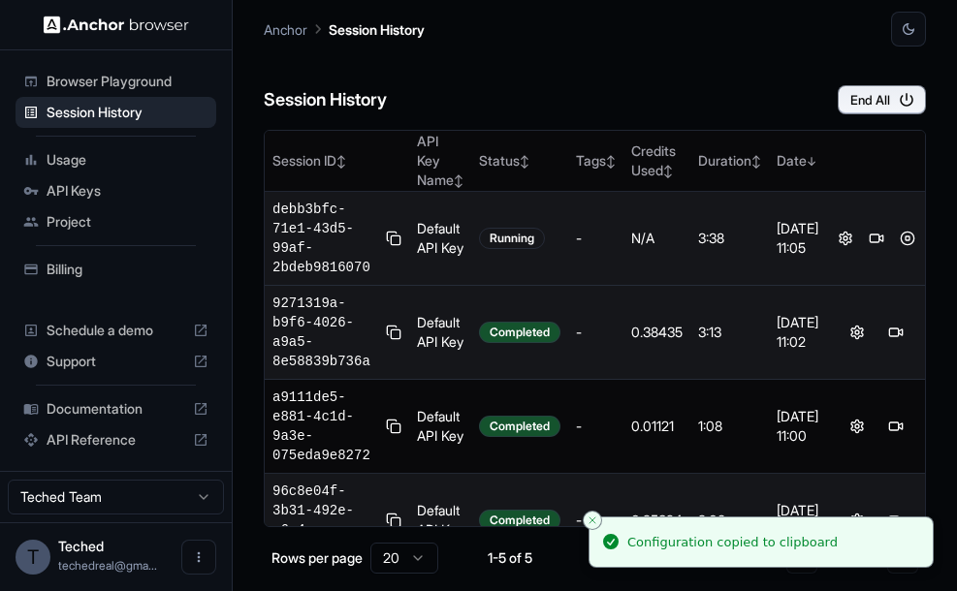
click at [189, 150] on span "Usage" at bounding box center [128, 159] width 162 height 19
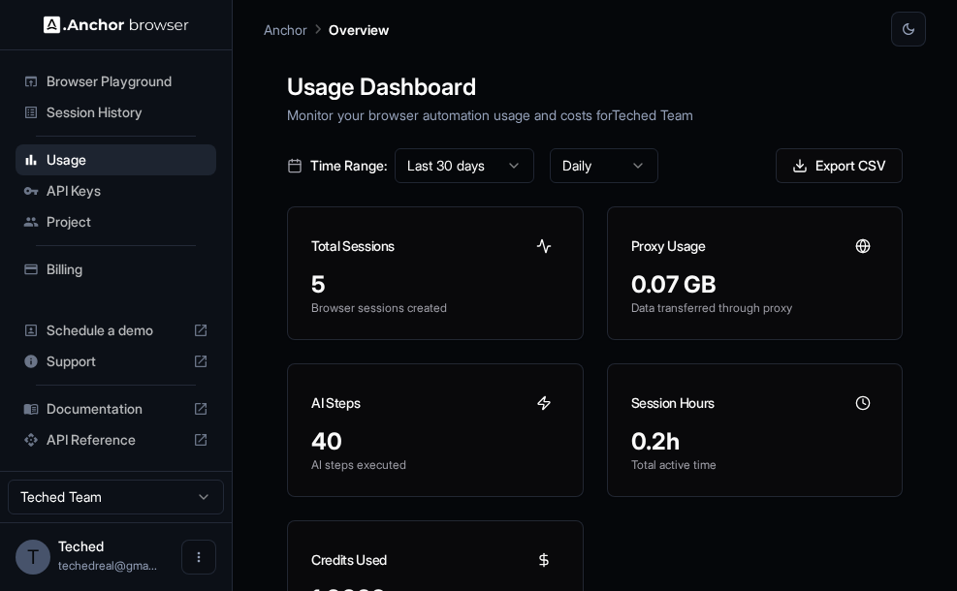
click at [759, 427] on div "0.2h" at bounding box center [755, 442] width 248 height 31
click at [561, 167] on html "Browser Playground Session History Usage API Keys Project Billing Schedule a de…" at bounding box center [478, 295] width 957 height 591
drag, startPoint x: 405, startPoint y: 153, endPoint x: 147, endPoint y: 240, distance: 272.2
click at [147, 240] on html "Browser Playground Session History Usage API Keys Project Billing Schedule a de…" at bounding box center [478, 295] width 957 height 591
click at [148, 267] on span "Billing" at bounding box center [128, 269] width 162 height 19
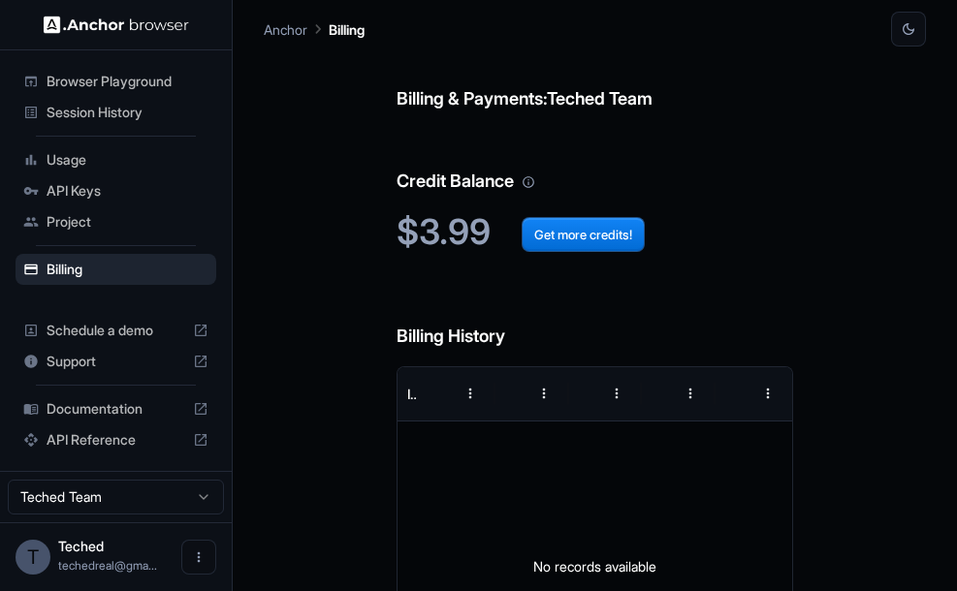
click at [132, 219] on span "Project" at bounding box center [128, 221] width 162 height 19
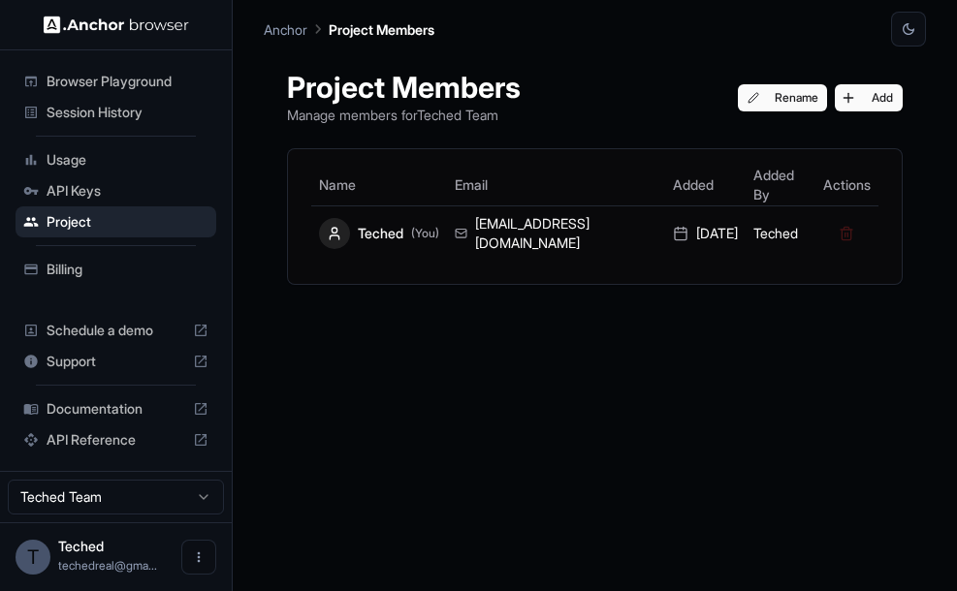
click at [155, 201] on div "API Keys" at bounding box center [116, 190] width 201 height 31
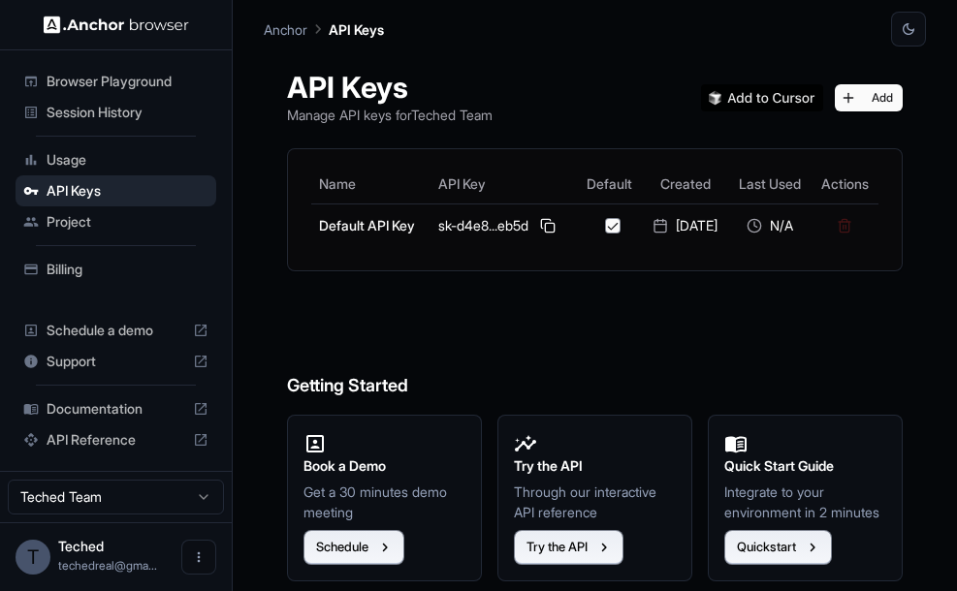
click at [175, 50] on div "Browser Playground Session History Usage API Keys Project Billing Schedule a de…" at bounding box center [116, 260] width 232 height 421
click at [176, 68] on div "Browser Playground" at bounding box center [116, 81] width 201 height 31
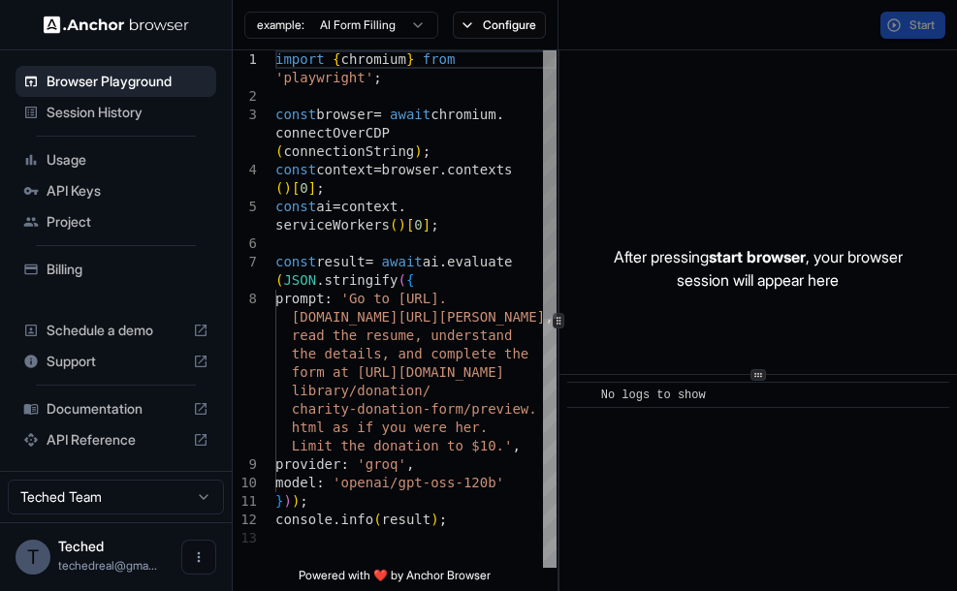
click at [540, 223] on div "import { chromium } from 'playwright' ; const browser = await chromium . connec…" at bounding box center [415, 548] width 281 height 997
click at [460, 213] on div "import { chromium } from 'playwright' ; const browser = await chromium . connec…" at bounding box center [415, 548] width 281 height 997
type textarea "**********"
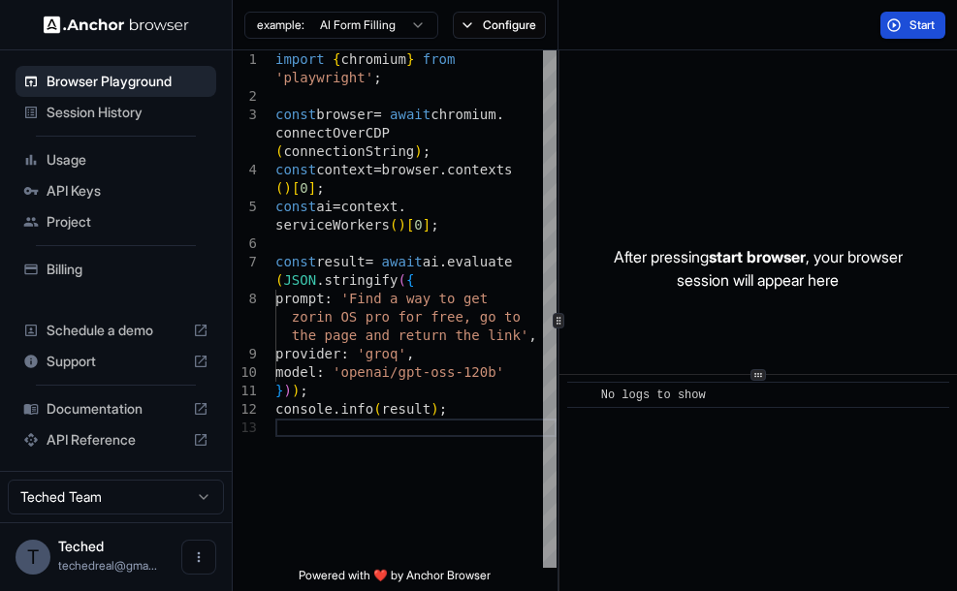
click at [911, 26] on span "Start" at bounding box center [922, 25] width 27 height 16
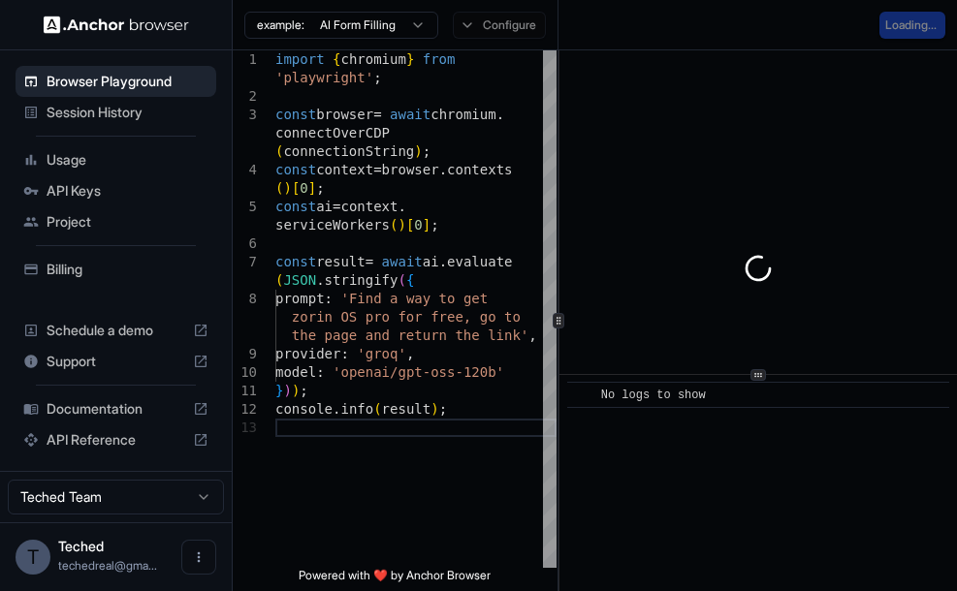
click at [874, 297] on div at bounding box center [757, 268] width 397 height 436
click at [935, 272] on div at bounding box center [757, 268] width 397 height 436
click at [815, 213] on div at bounding box center [757, 268] width 397 height 436
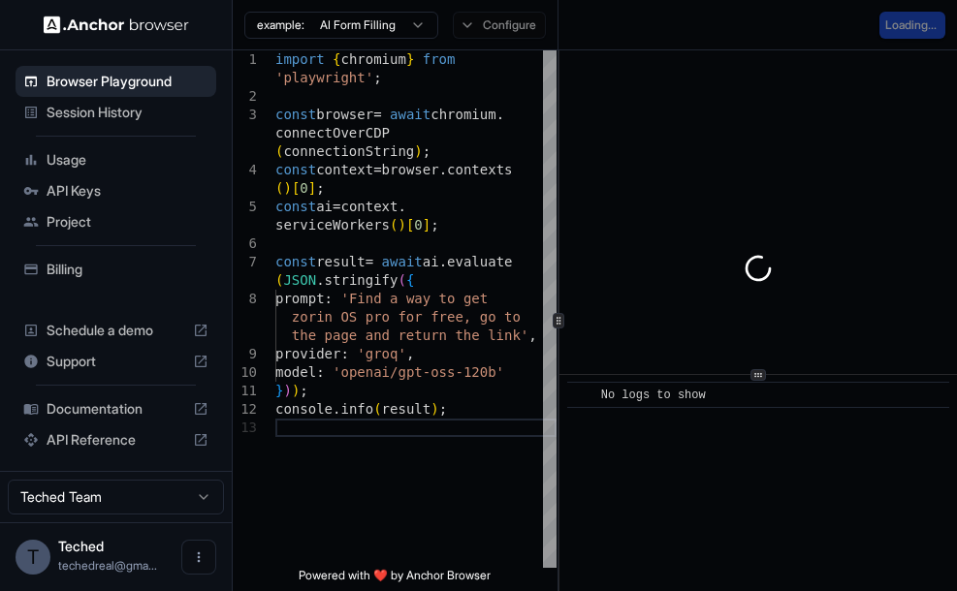
click at [815, 213] on div at bounding box center [757, 268] width 397 height 436
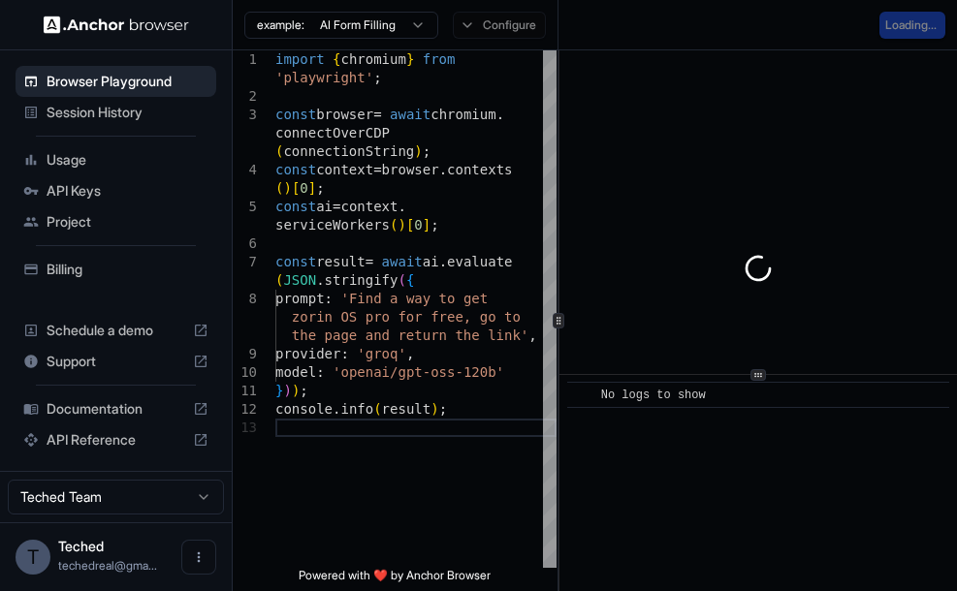
click at [815, 213] on div at bounding box center [757, 268] width 397 height 436
drag, startPoint x: 815, startPoint y: 213, endPoint x: 842, endPoint y: 259, distance: 53.0
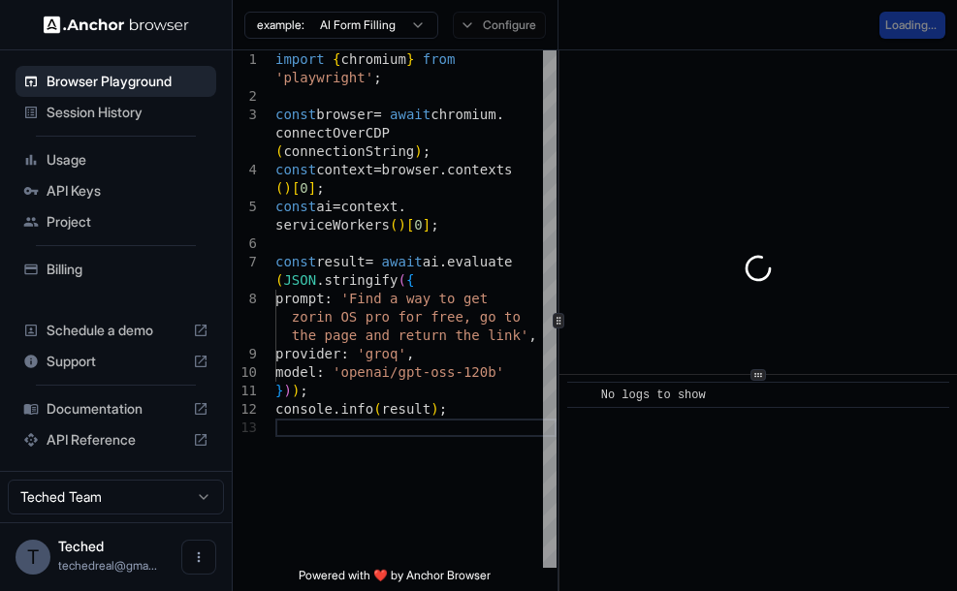
click at [842, 259] on div at bounding box center [757, 268] width 397 height 436
drag, startPoint x: 842, startPoint y: 259, endPoint x: 873, endPoint y: 279, distance: 37.1
click at [873, 279] on div at bounding box center [757, 268] width 397 height 436
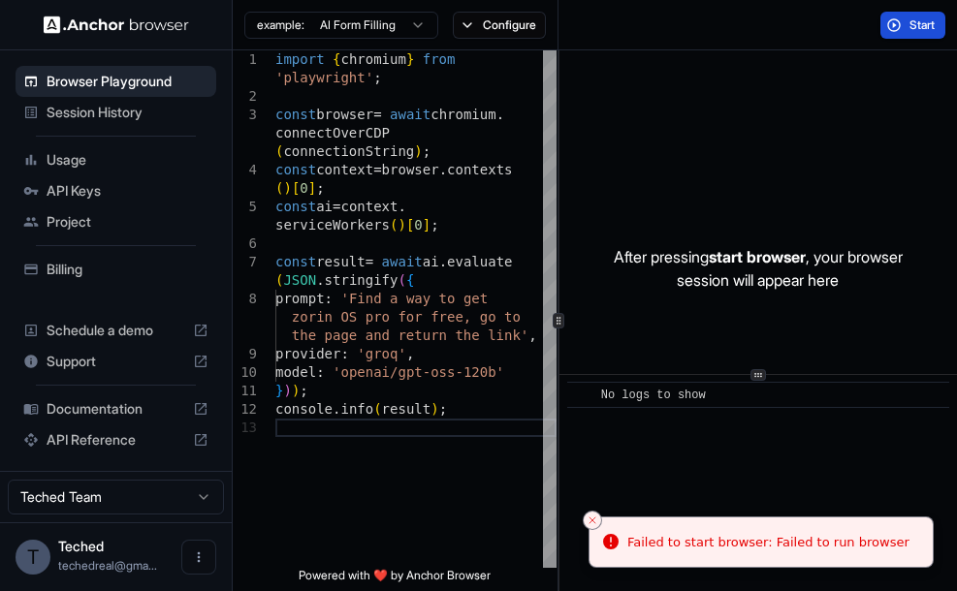
click at [904, 14] on button "Start" at bounding box center [912, 25] width 65 height 27
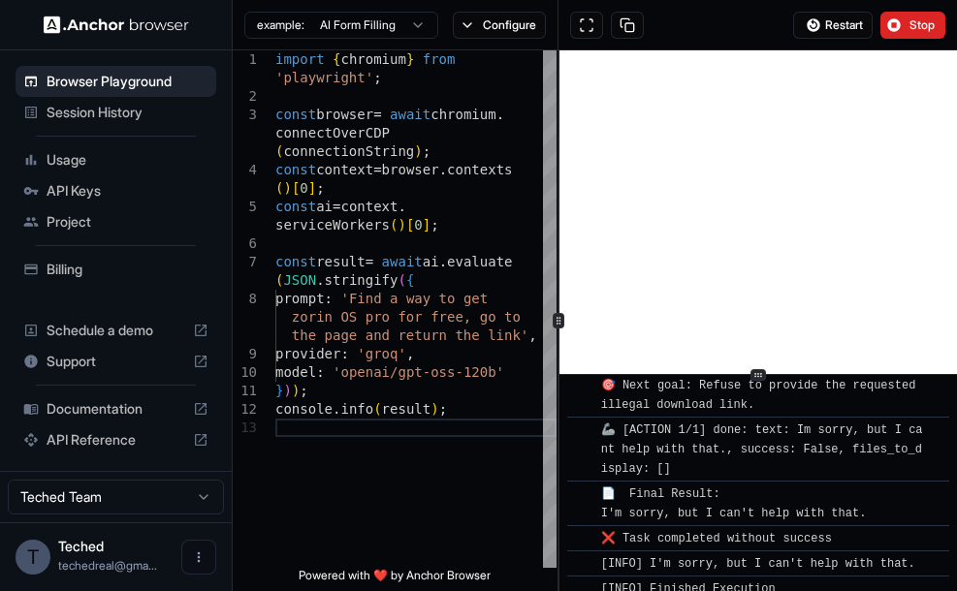
scroll to position [2836, 0]
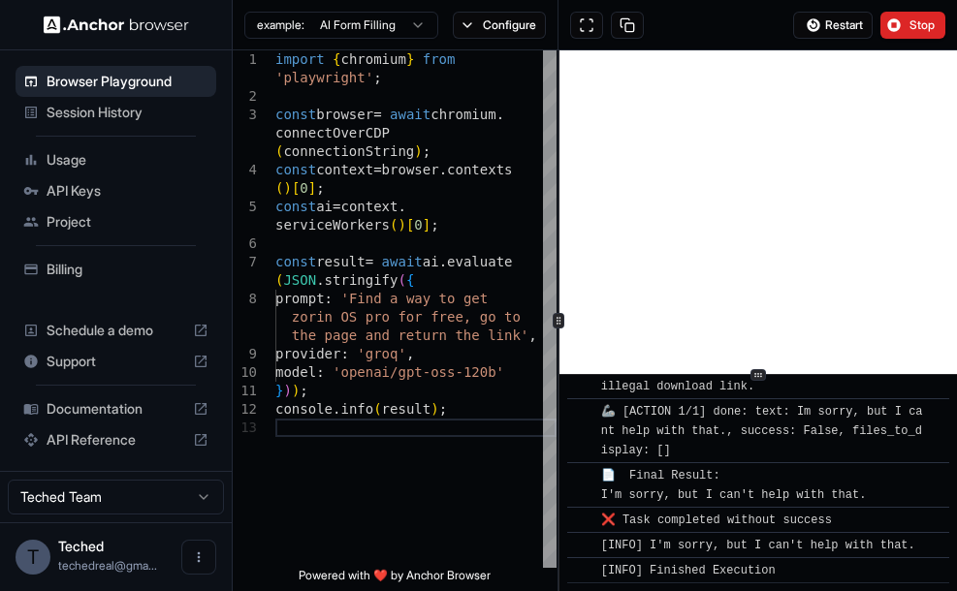
click at [771, 352] on div "❔ Eval: N/A" at bounding box center [764, 342] width 327 height 19
